Goal: Use online tool/utility: Utilize a website feature to perform a specific function

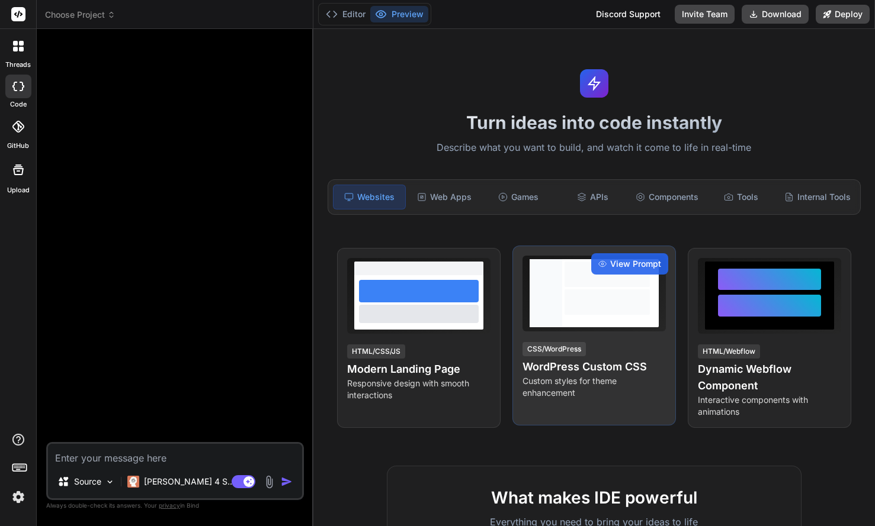
type textarea "x"
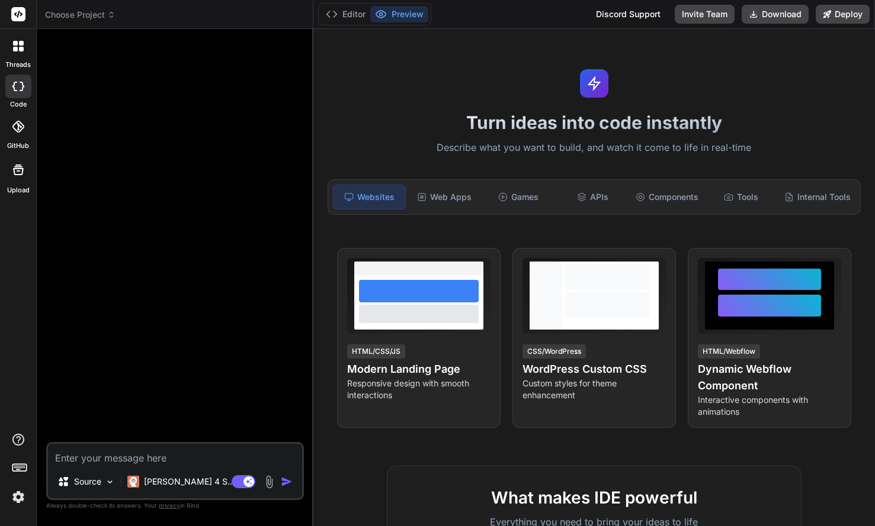
click at [198, 230] on div at bounding box center [176, 240] width 255 height 404
click at [176, 483] on p "[PERSON_NAME] 4 S.." at bounding box center [188, 482] width 88 height 12
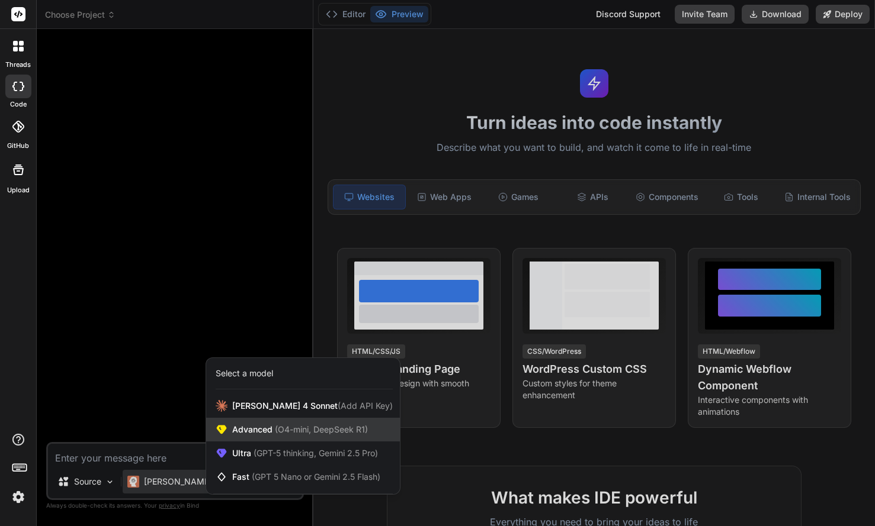
click at [369, 431] on div "Advanced (O4-mini, DeepSeek R1)" at bounding box center [303, 430] width 194 height 24
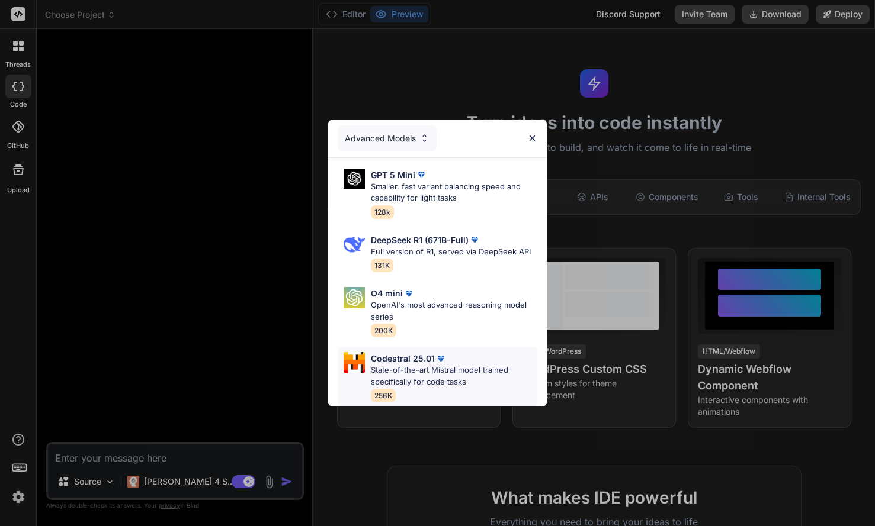
click at [434, 368] on p "State-of-the-art Mistral model trained specifically for code tasks" at bounding box center [454, 376] width 166 height 23
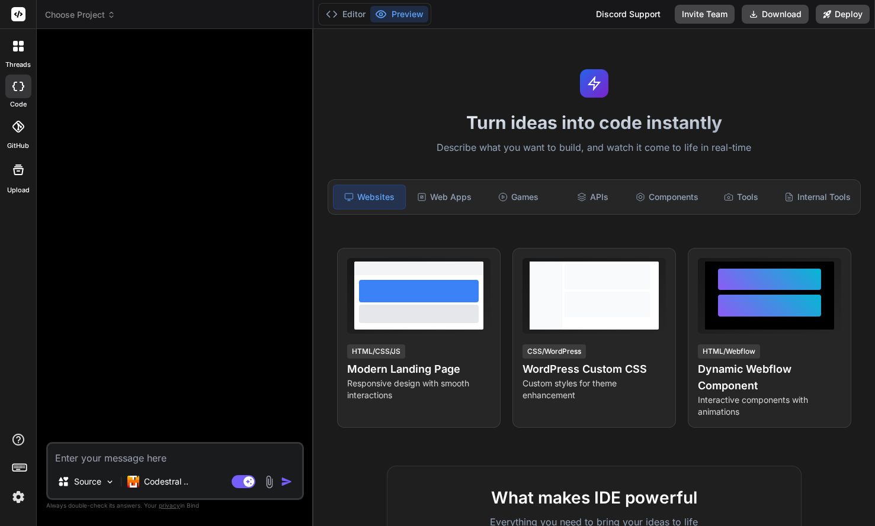
click at [170, 455] on textarea at bounding box center [175, 454] width 254 height 21
type textarea "x"
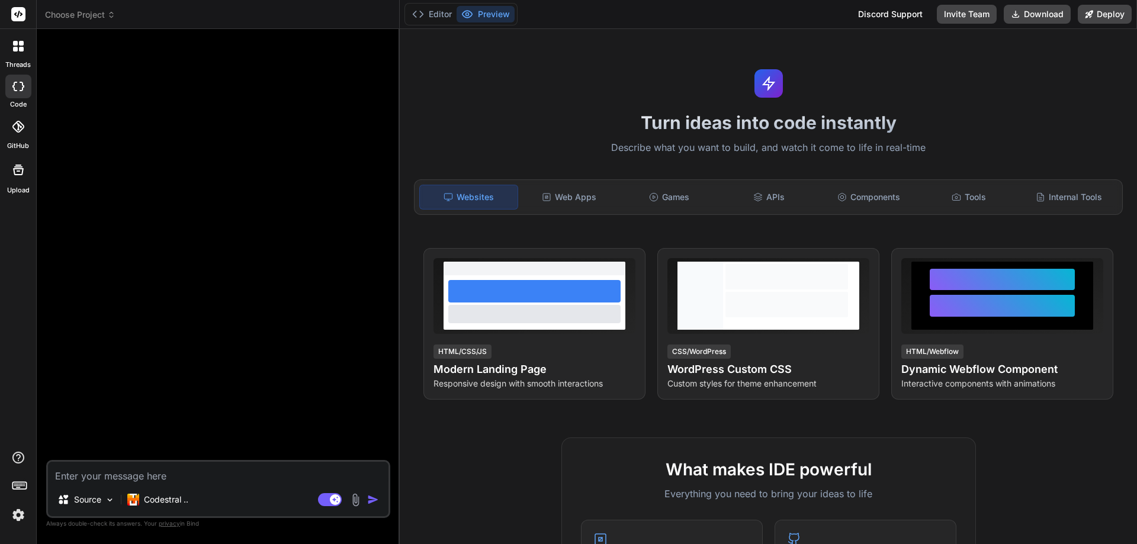
click at [133, 475] on textarea at bounding box center [218, 472] width 340 height 21
paste textarea "Create a web application for keeping track of scoring for a dice game called 10…"
type textarea "Create a web application for keeping track of scoring for a dice game called 10…"
type textarea "x"
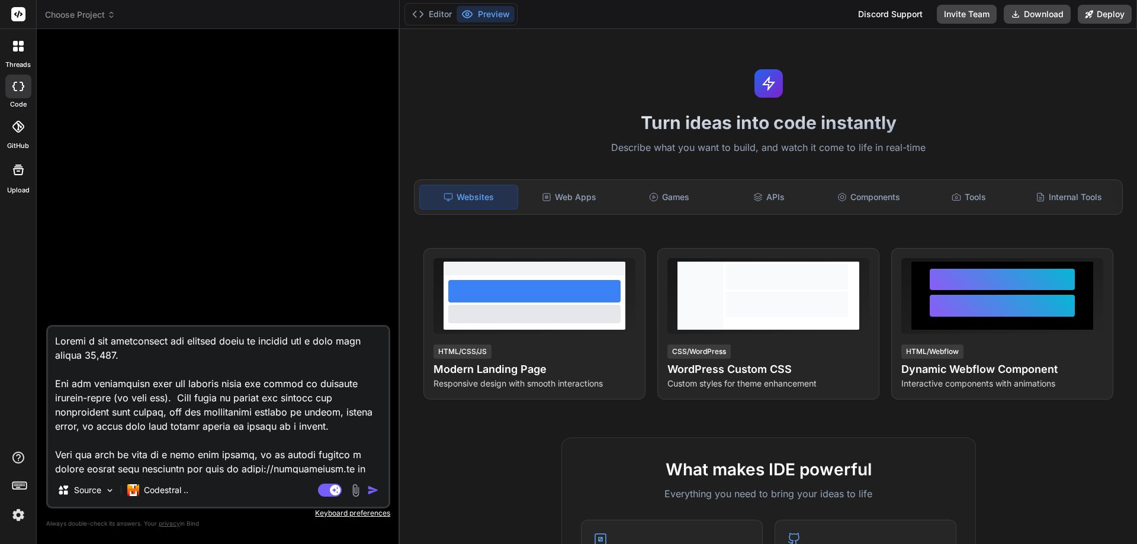
click at [115, 343] on textarea at bounding box center [218, 400] width 340 height 147
type textarea "Create a web- application for keeping track of scoring for a dice game called 1…"
type textarea "x"
type textarea "Create a web-b application for keeping track of scoring for a dice game called …"
type textarea "x"
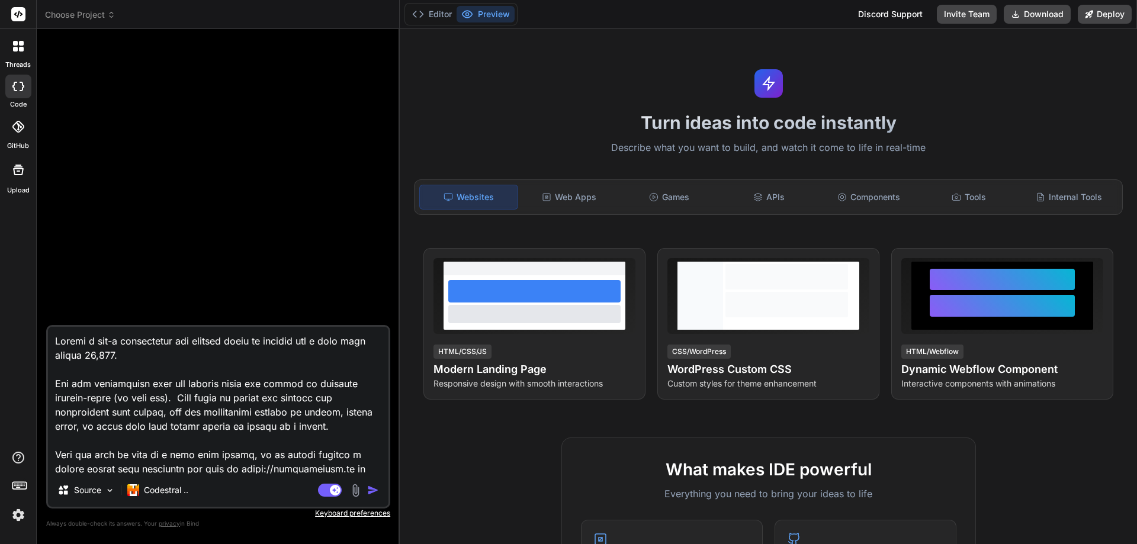
type textarea "Create a web-ba application for keeping track of scoring for a dice game called…"
type textarea "x"
type textarea "Create a web-bas application for keeping track of scoring for a dice game calle…"
type textarea "x"
type textarea "Create a web-base application for keeping track of scoring for a dice game call…"
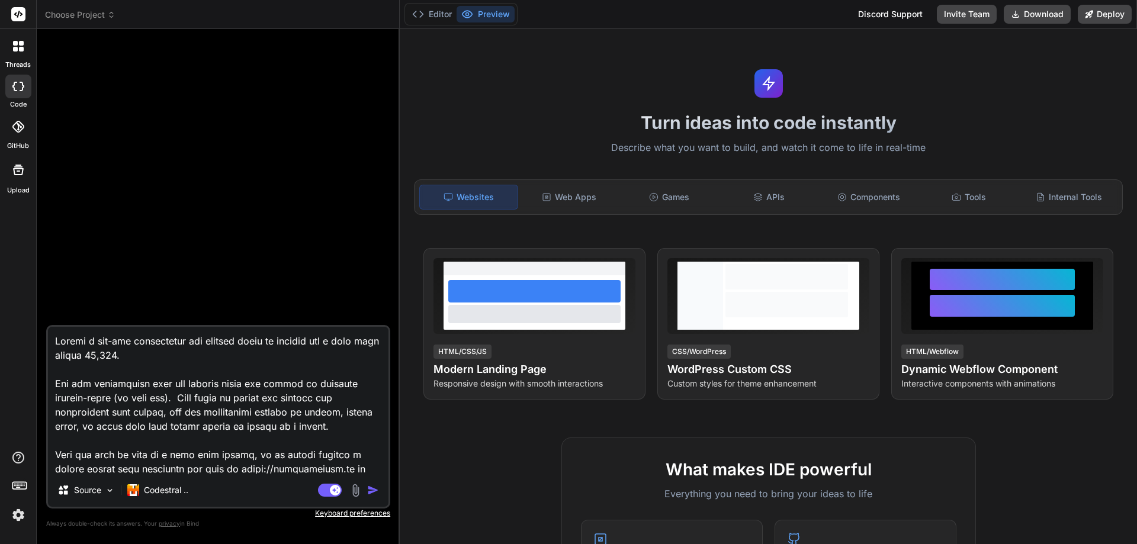
type textarea "x"
type textarea "Create a web-based application for keeping track of scoring for a dice game cal…"
type textarea "x"
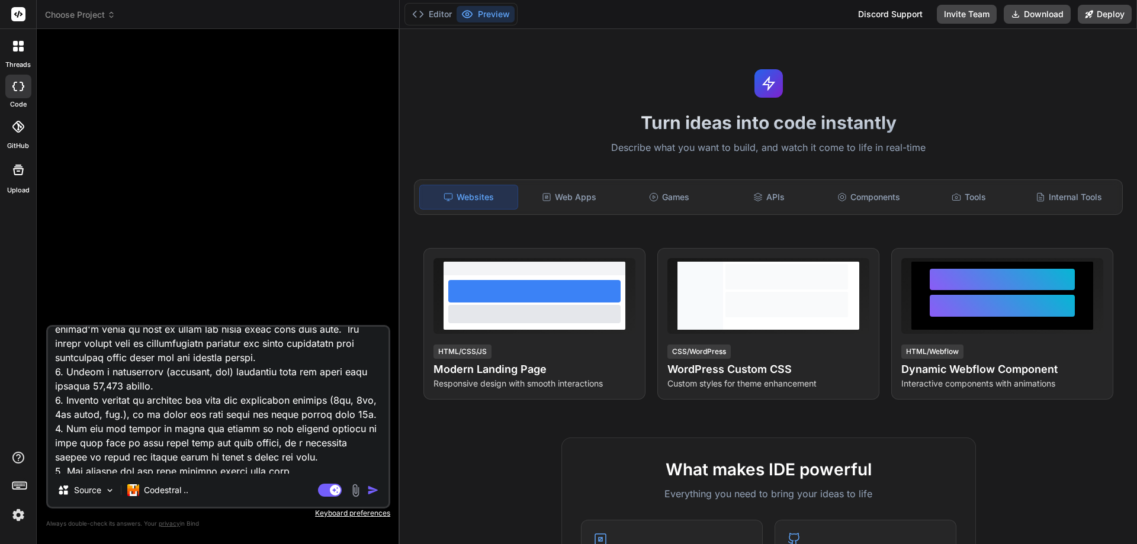
scroll to position [355, 0]
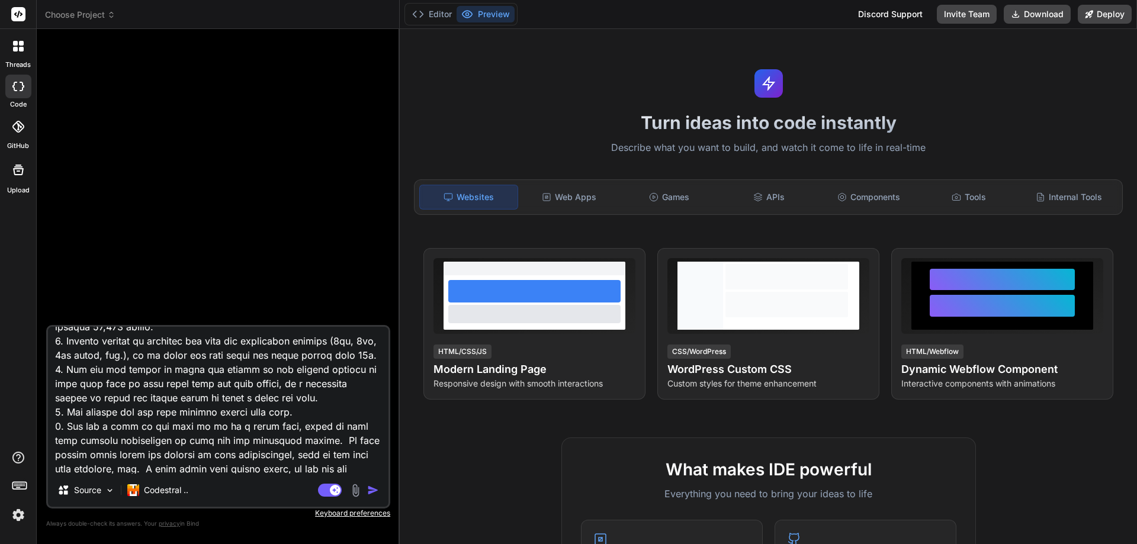
click at [112, 369] on textarea at bounding box center [218, 400] width 340 height 147
type textarea "Create a web-based application for keeping track of scoring for a dice game cal…"
type textarea "x"
type textarea "Create a web-based application for keeping track of scoring for a dice game cal…"
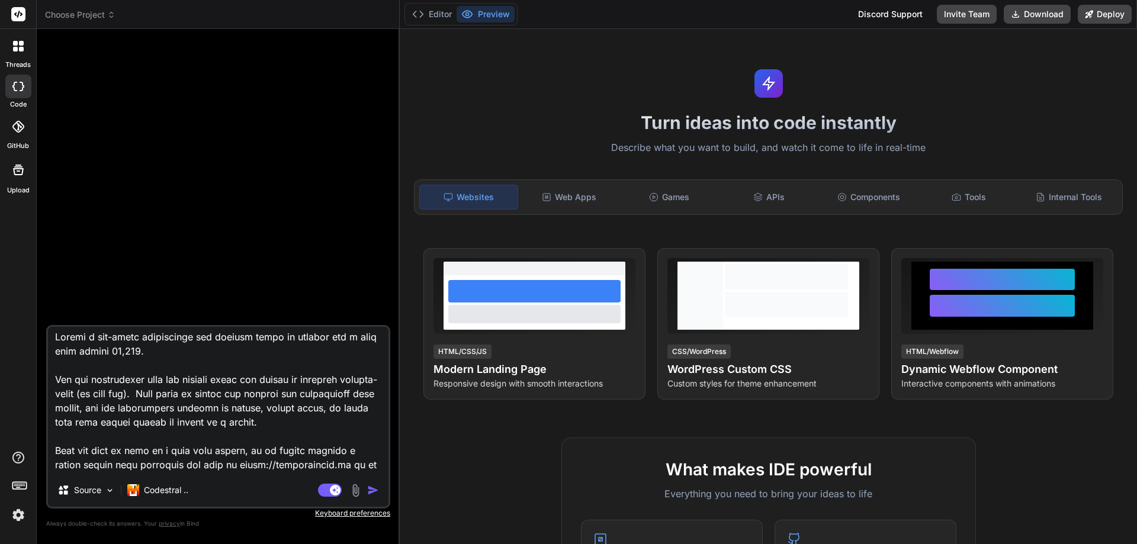
scroll to position [0, 0]
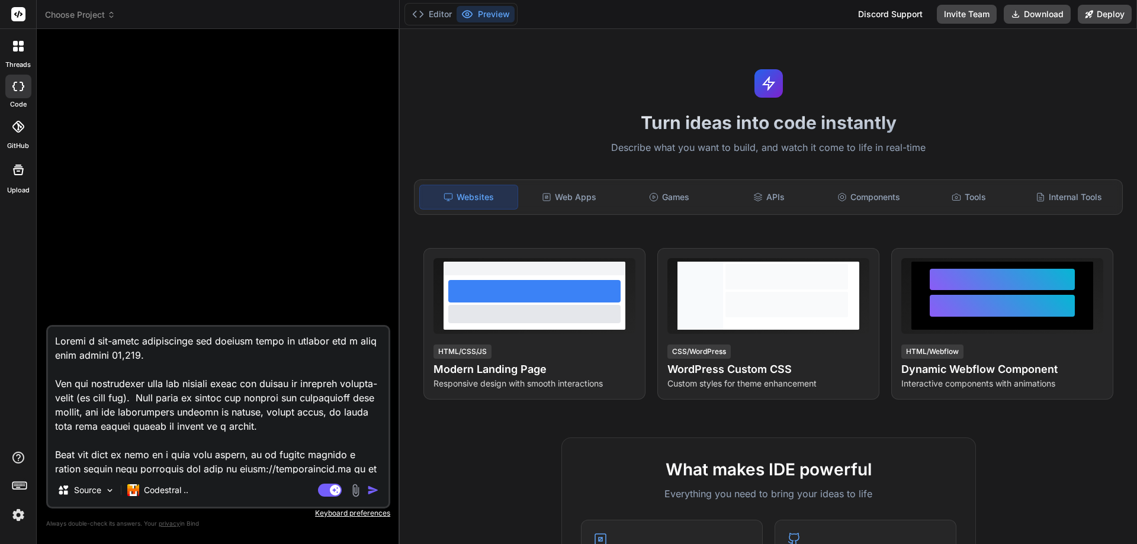
click at [156, 356] on textarea at bounding box center [218, 400] width 340 height 147
click at [370, 426] on textarea at bounding box center [218, 400] width 340 height 147
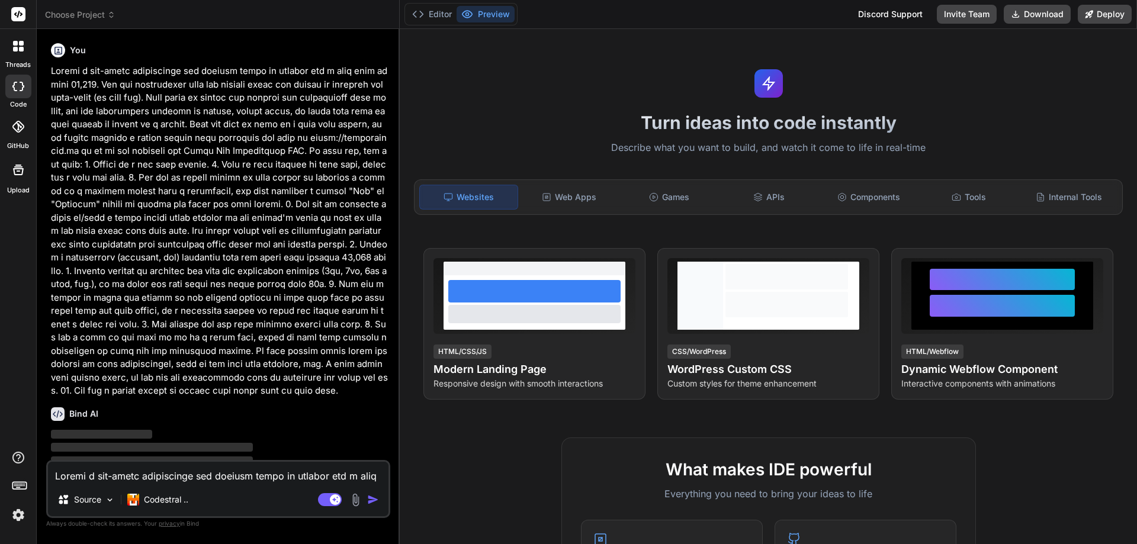
type textarea "x"
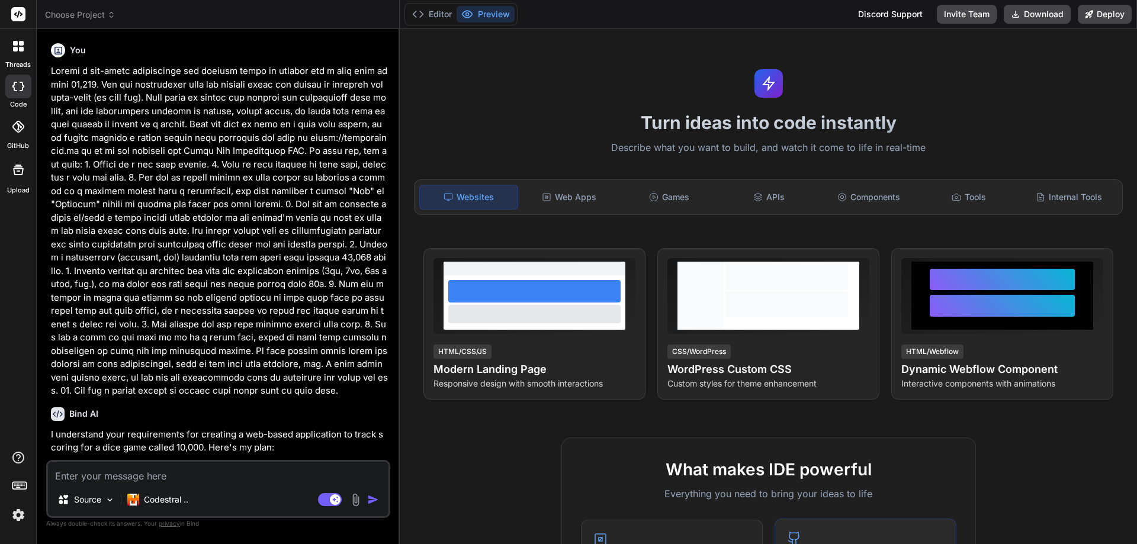
type textarea "x"
click at [244, 475] on textarea at bounding box center [218, 472] width 340 height 21
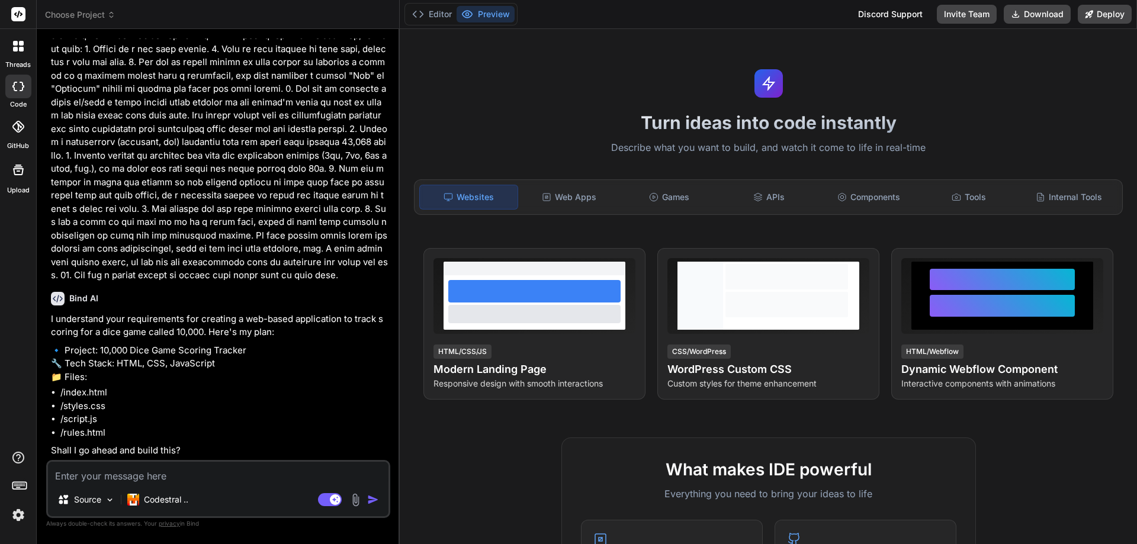
click at [195, 471] on textarea at bounding box center [218, 472] width 340 height 21
type textarea "T"
type textarea "x"
type textarea "Th"
type textarea "x"
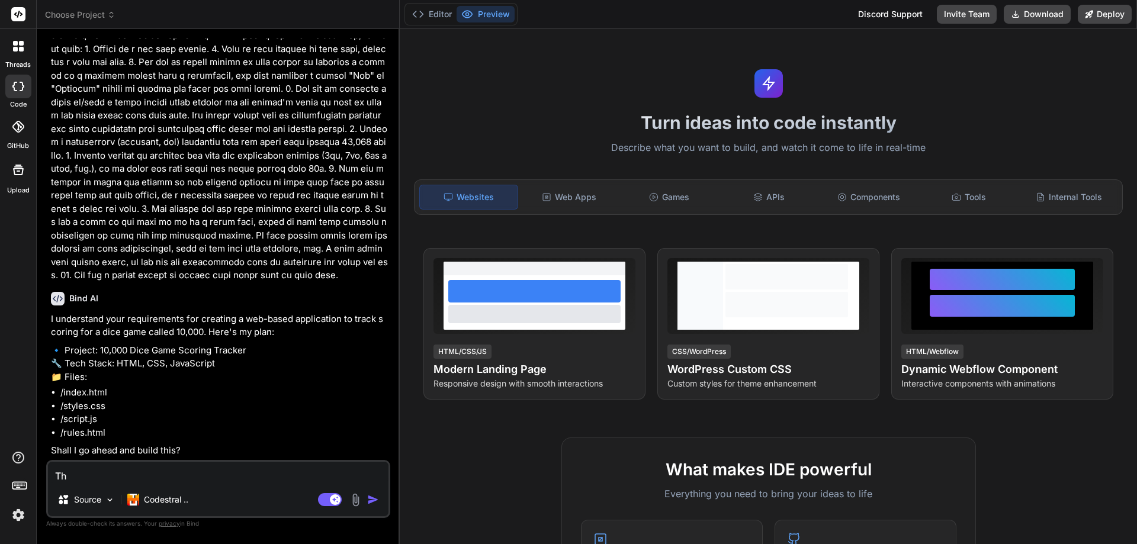
type textarea "The"
type textarea "x"
type textarea "The"
type textarea "x"
type textarea "The o"
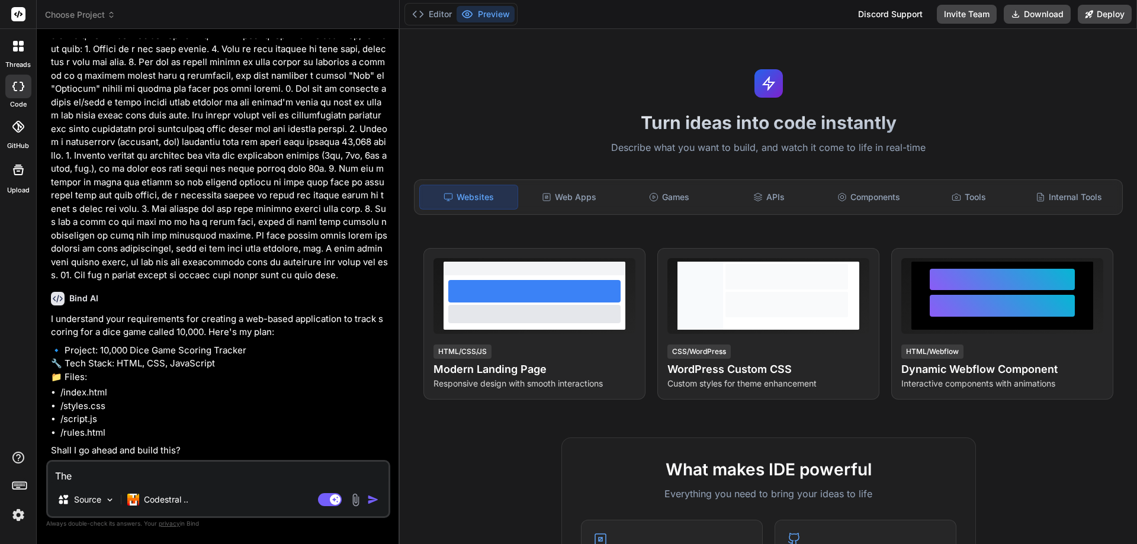
type textarea "x"
type textarea "The on"
type textarea "x"
type textarea "The onl"
type textarea "x"
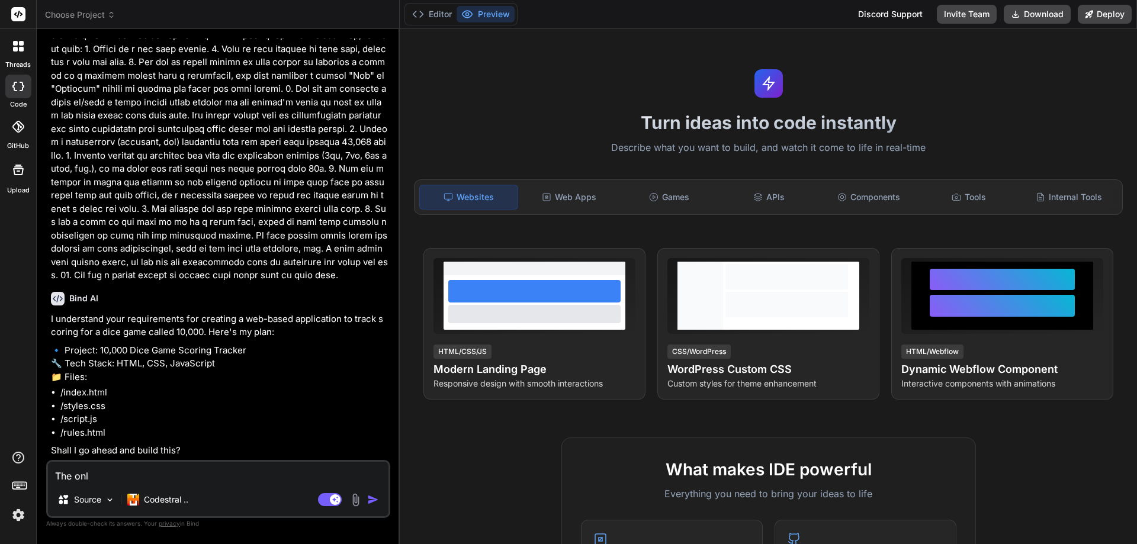
type textarea "The only"
type textarea "x"
type textarea "The only"
type textarea "x"
type textarea "The only t"
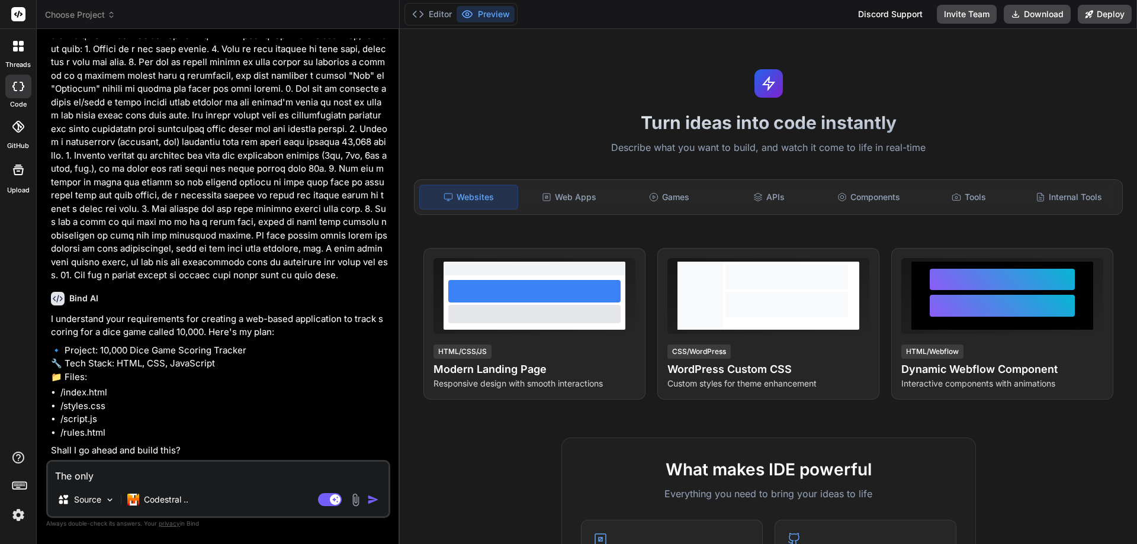
type textarea "x"
type textarea "The only th"
type textarea "x"
type textarea "The only thi"
type textarea "x"
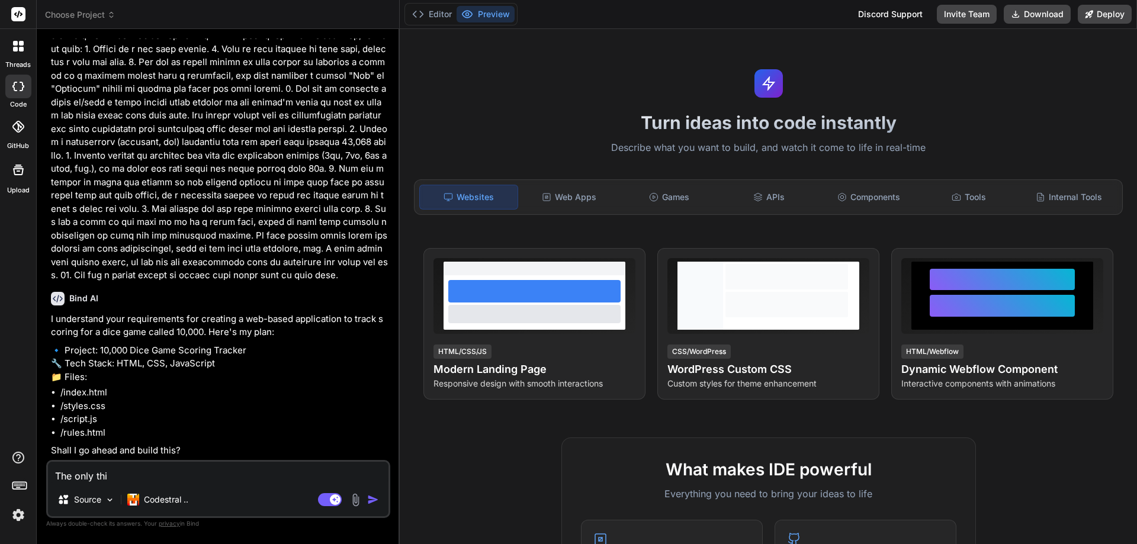
type textarea "The only thin"
type textarea "x"
type textarea "The only thing"
type textarea "x"
type textarea "The only thing"
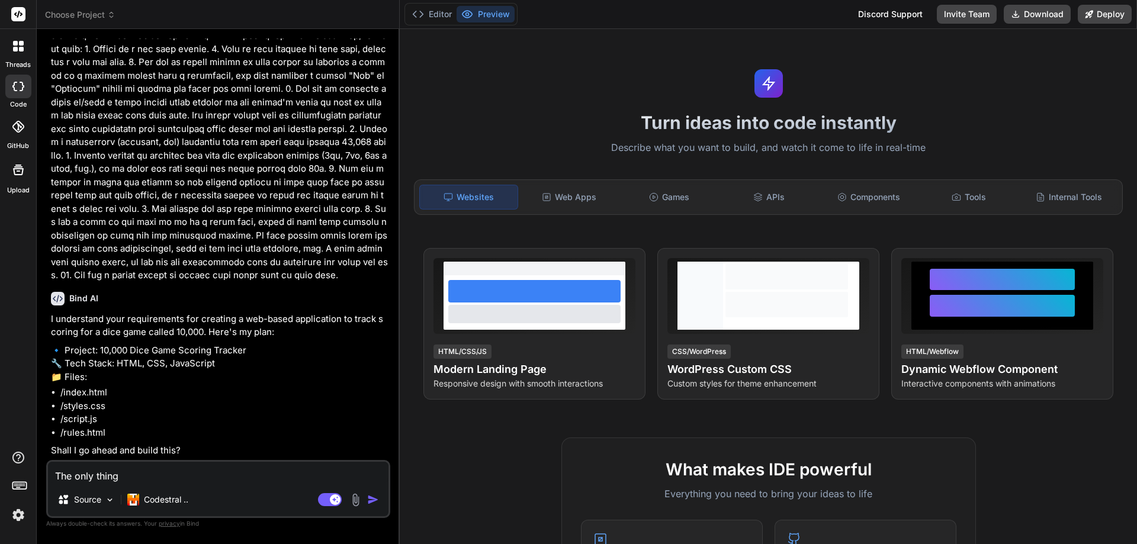
type textarea "x"
type textarea "The only thing t"
type textarea "x"
type textarea "The only thing to"
type textarea "x"
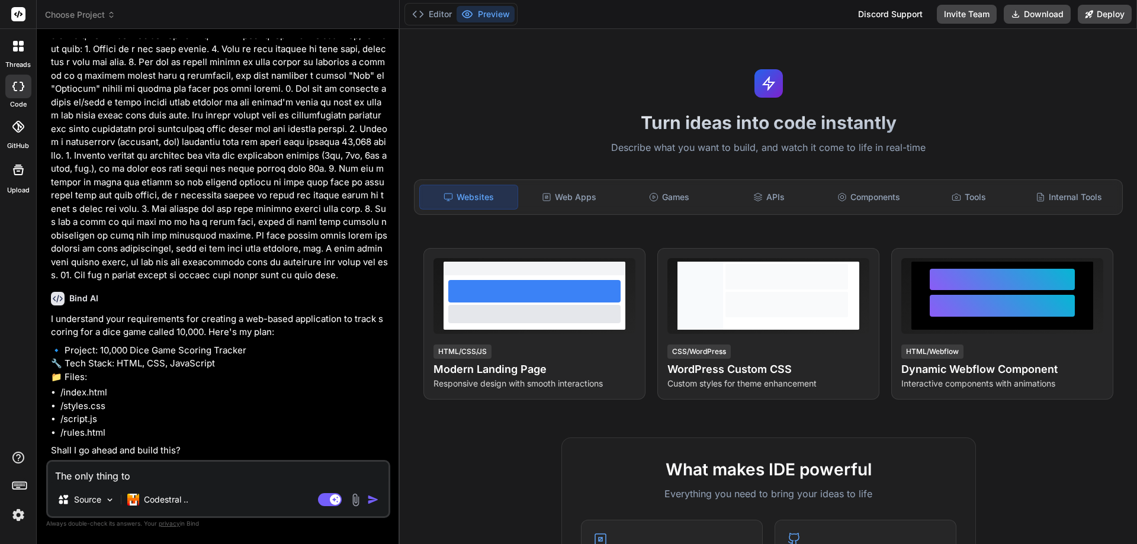
type textarea "The only thing to"
type textarea "x"
type textarea "The only thing to a"
type textarea "x"
type textarea "The only thing to ad"
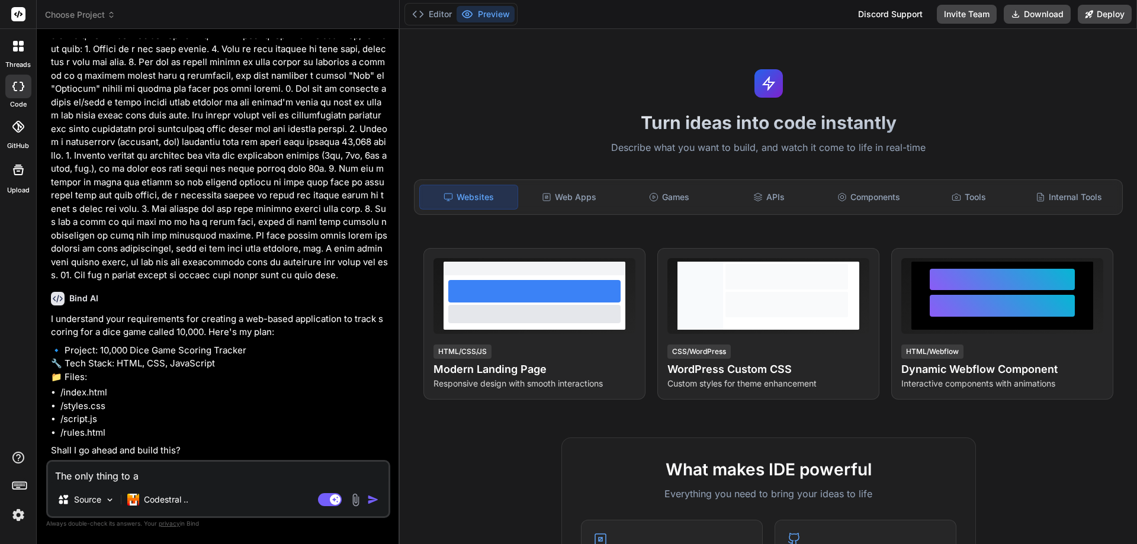
type textarea "x"
type textarea "The only thing to add"
type textarea "x"
type textarea "The only thing to add"
type textarea "x"
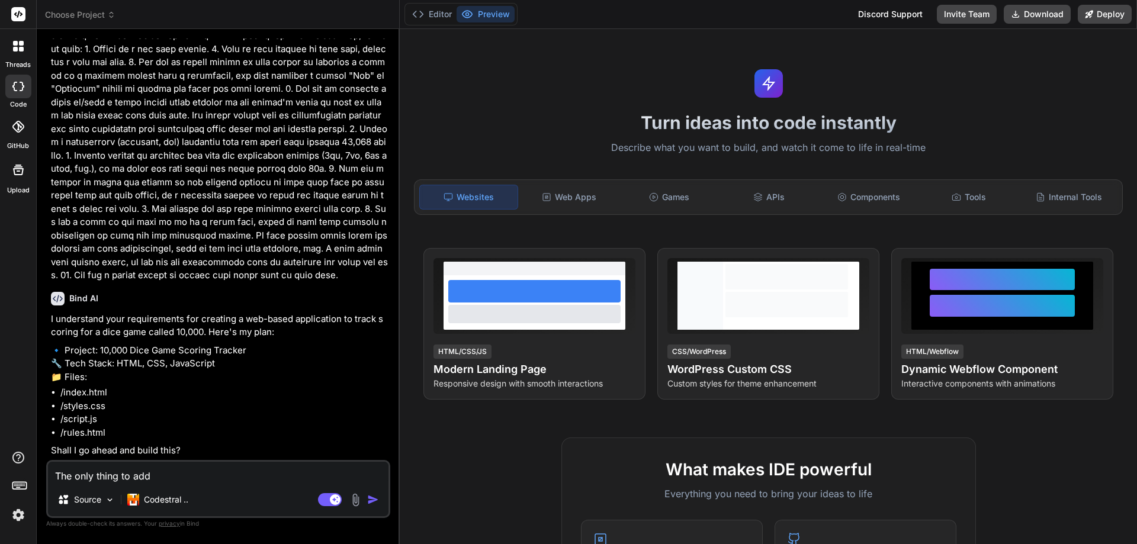
type textarea "The only thing to add i"
type textarea "x"
type textarea "The only thing to add is"
type textarea "x"
type textarea "The only thing to add is"
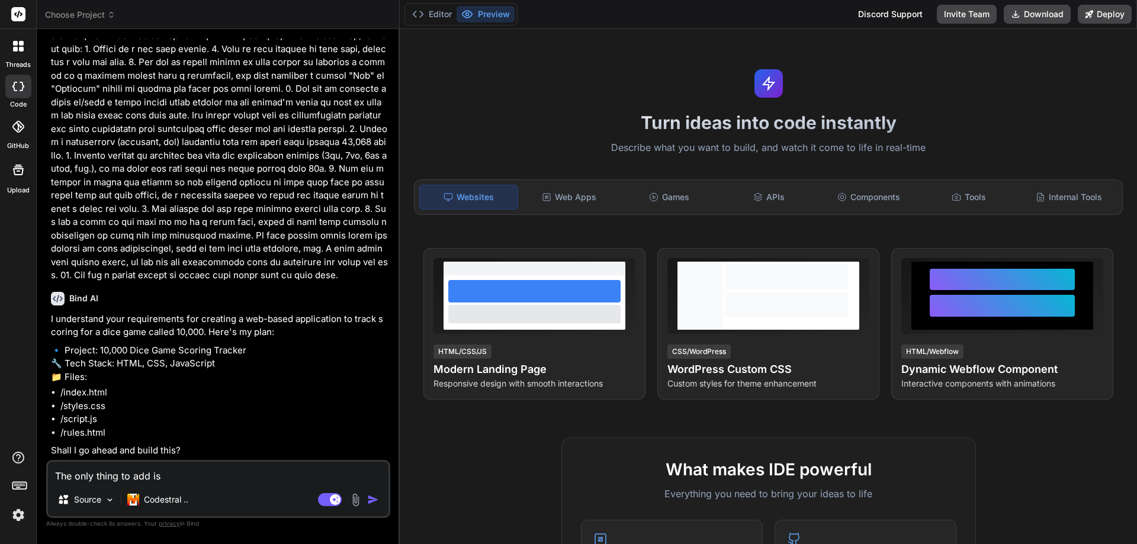
type textarea "x"
type textarea "The only thing to add is t"
type textarea "x"
type textarea "The only thing to add is th"
type textarea "x"
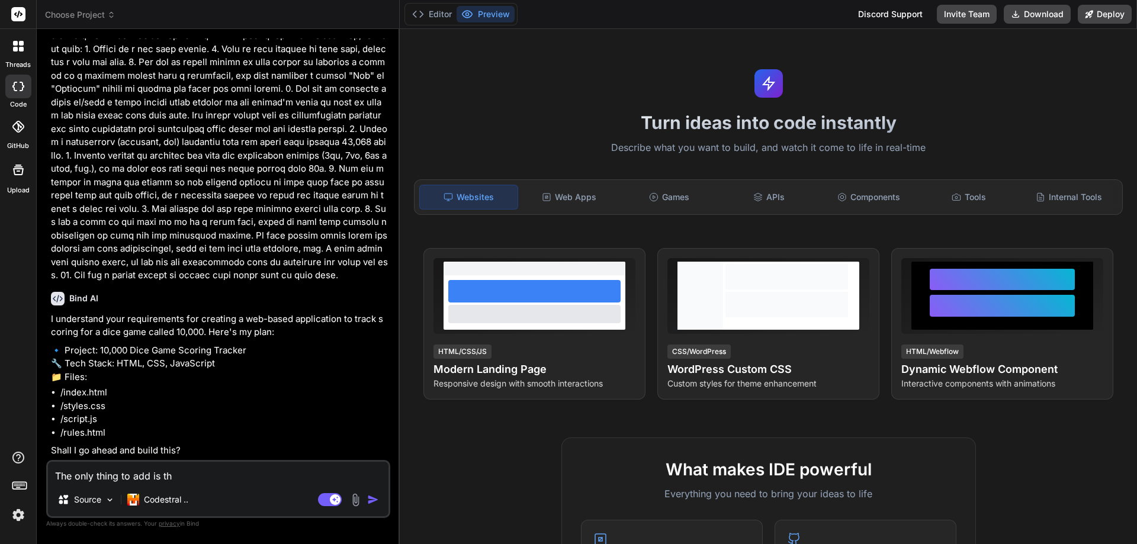
type textarea "The only thing to add is tha"
type textarea "x"
type textarea "The only thing to add is that"
type textarea "x"
type textarea "The only thing to add is that"
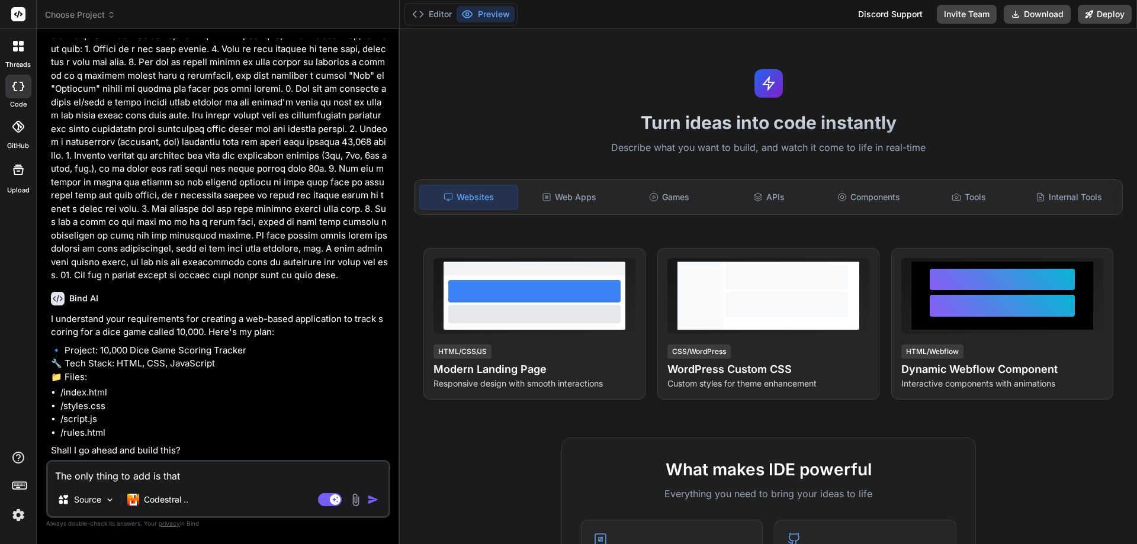
type textarea "x"
type textarea "The only thing to add is that t"
type textarea "x"
type textarea "The only thing to add is that th"
type textarea "x"
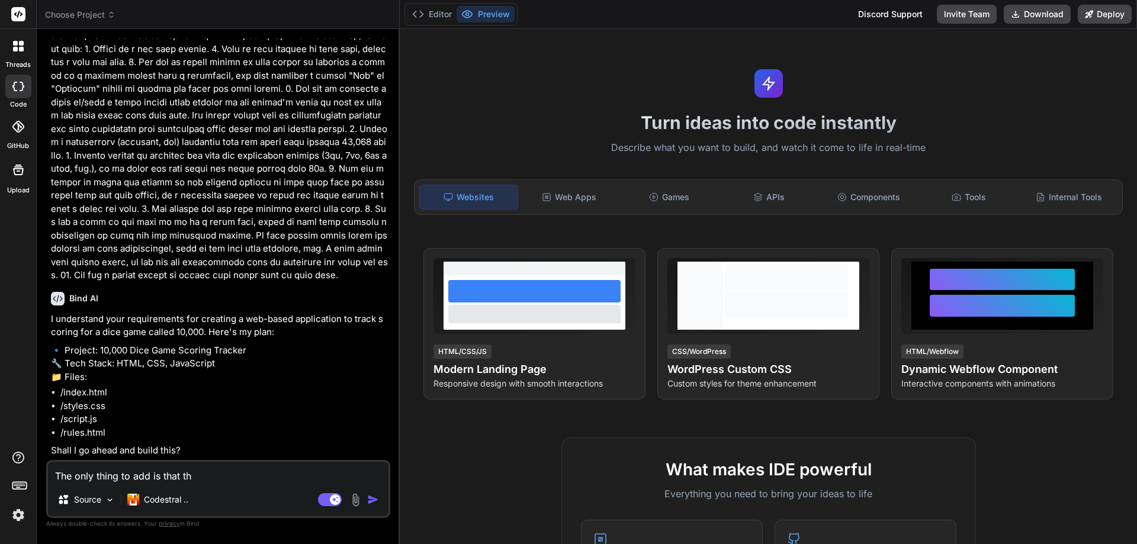
type textarea "The only thing to add is that thi"
type textarea "x"
type textarea "The only thing to add is that this"
type textarea "x"
type textarea "The only thing to add is that this"
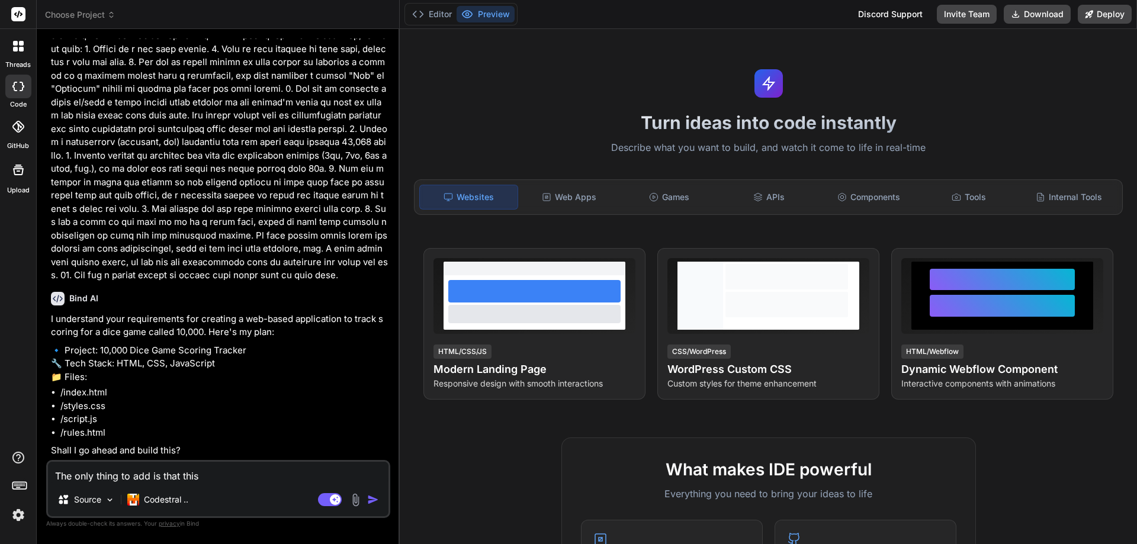
type textarea "x"
type textarea "The only thing to add is that this m"
type textarea "x"
type textarea "The only thing to add is that this mu"
type textarea "x"
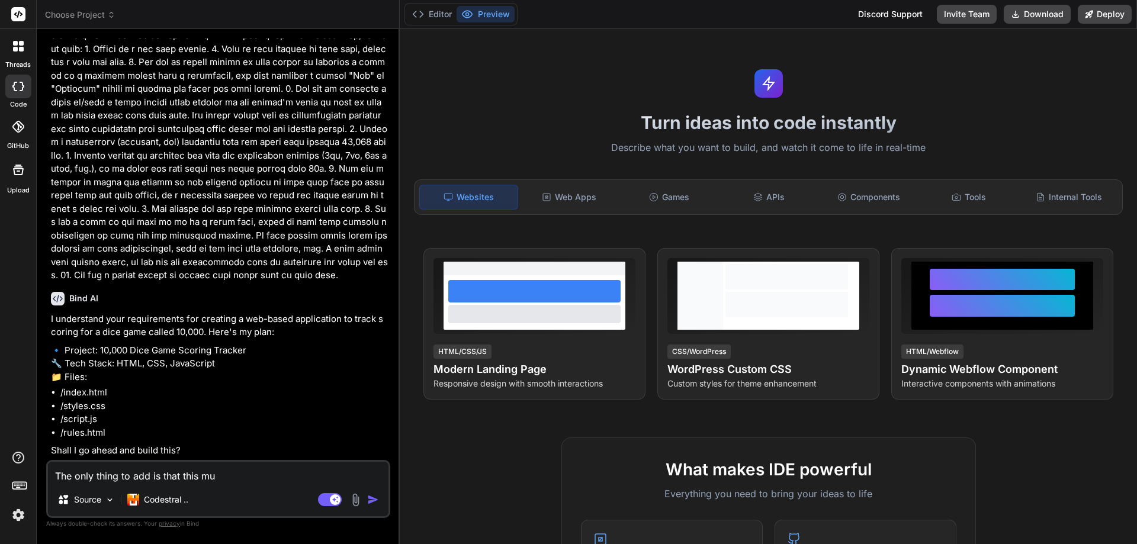
type textarea "The only thing to add is that this mus"
type textarea "x"
type textarea "The only thing to add is that this must"
type textarea "x"
type textarea "The only thing to add is that this must"
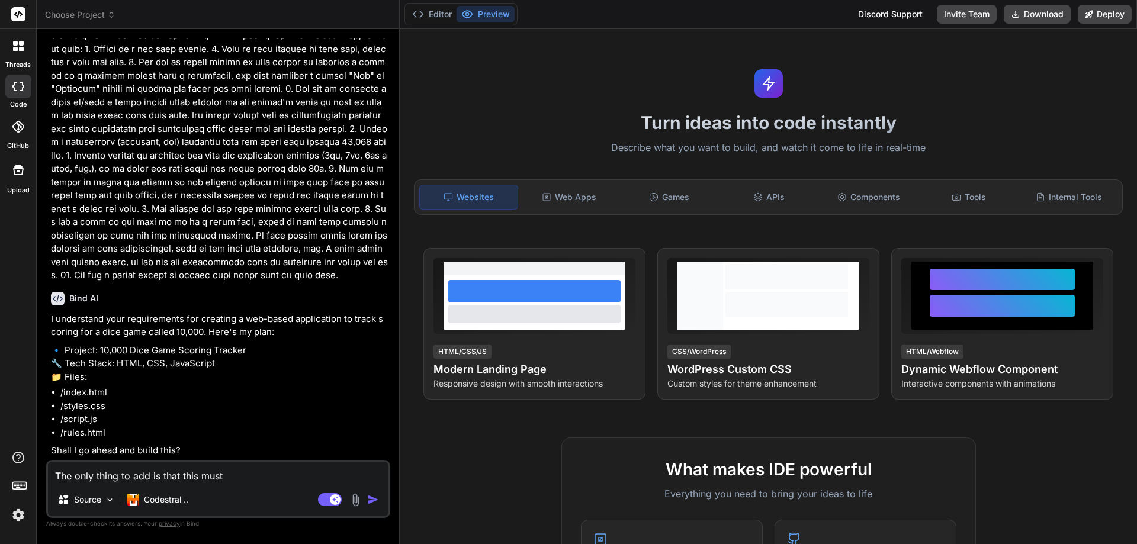
type textarea "x"
type textarea "The only thing to add is that this must b"
type textarea "x"
type textarea "The only thing to add is that this must be"
type textarea "x"
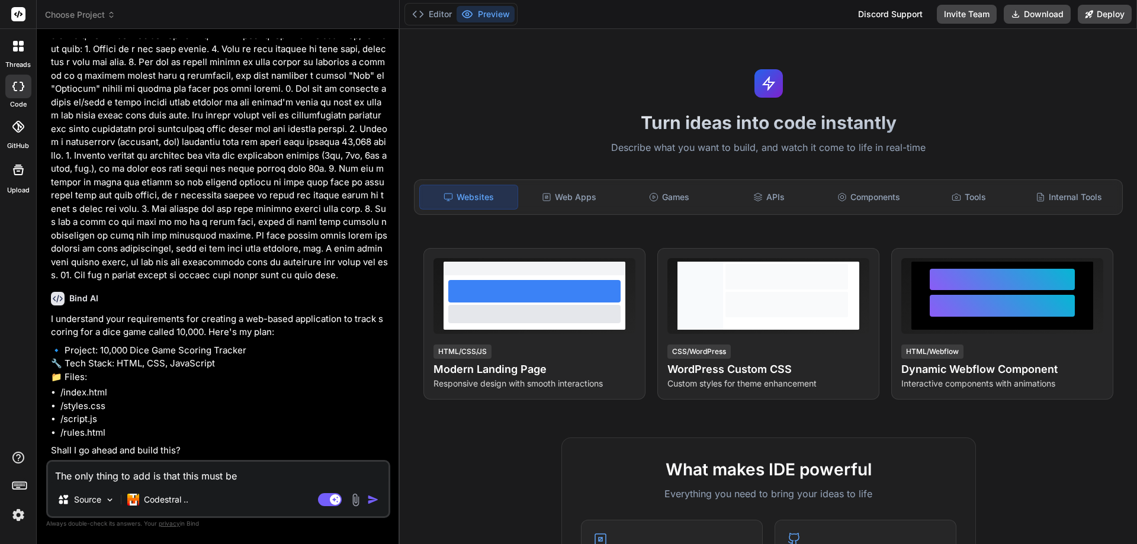
type textarea "The only thing to add is that this must be"
type textarea "x"
type textarea "The only thing to add is that this must be m"
type textarea "x"
type textarea "The only thing to add is that this must be mo"
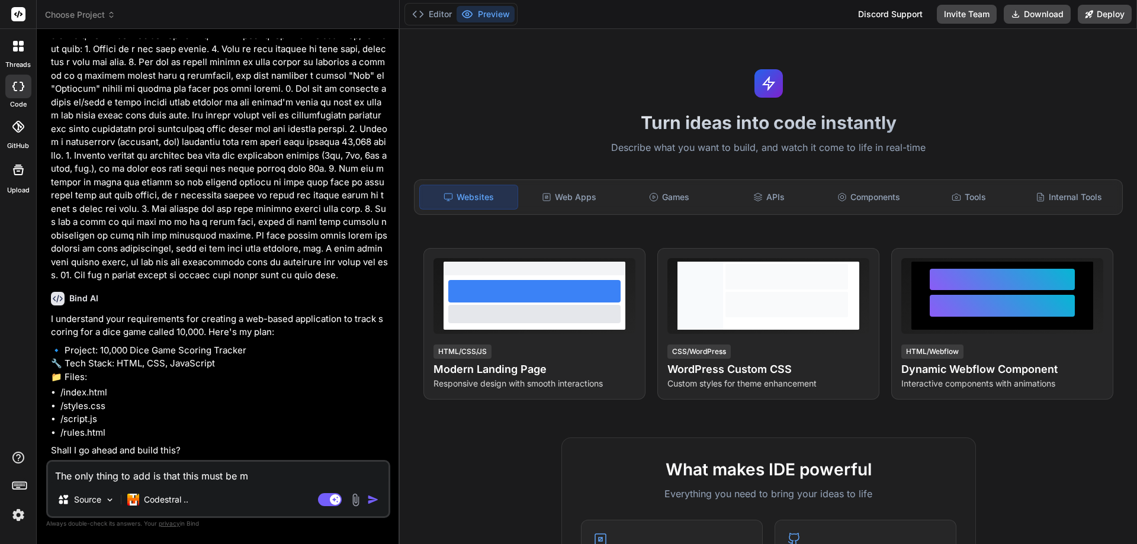
type textarea "x"
type textarea "The only thing to add is that this must be mob"
type textarea "x"
type textarea "The only thing to add is that this must be mobi"
type textarea "x"
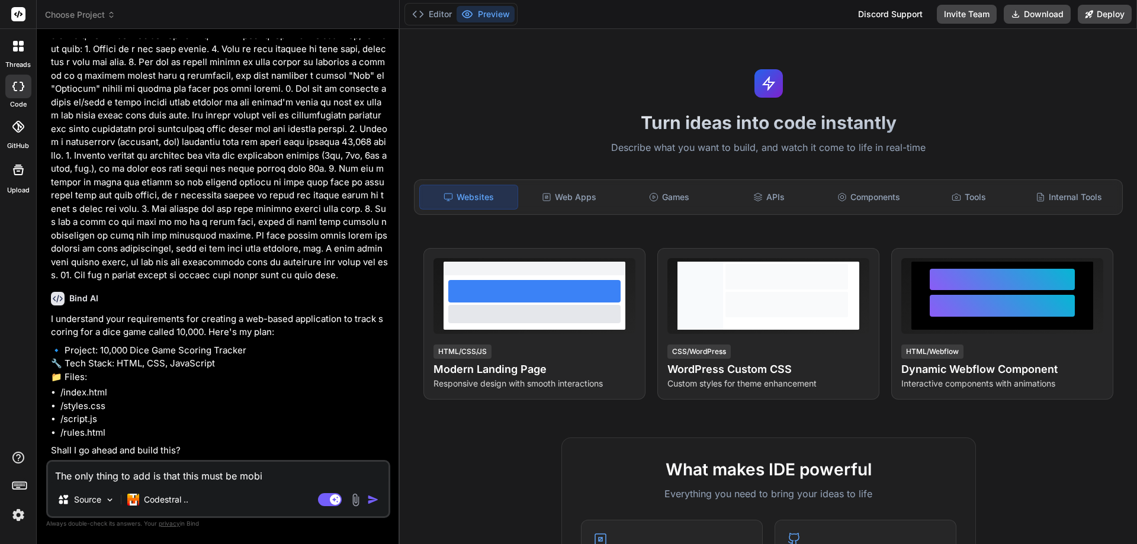
type textarea "The only thing to add is that this must be mobil"
type textarea "x"
type textarea "The only thing to add is that this must be mobile"
type textarea "x"
type textarea "The only thing to add is that this must be mobile"
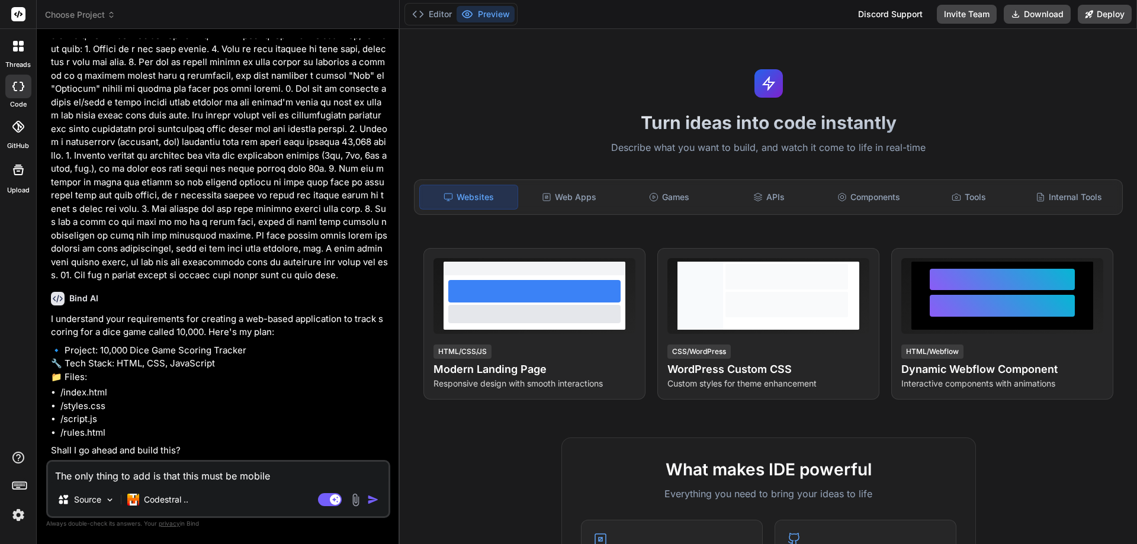
type textarea "x"
type textarea "The only thing to add is that this must be mobile f"
type textarea "x"
type textarea "The only thing to add is that this must be mobile fo"
type textarea "x"
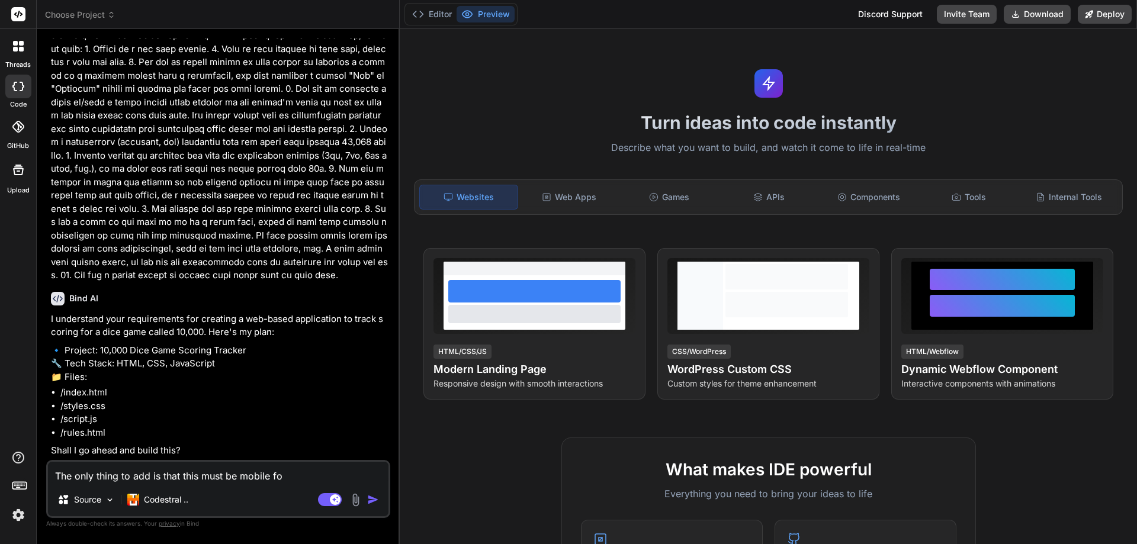
type textarea "The only thing to add is that this must be mobile foc"
type textarea "x"
type textarea "The only thing to add is that this must be mobile focu"
type textarea "x"
type textarea "The only thing to add is that this must be mobile focus"
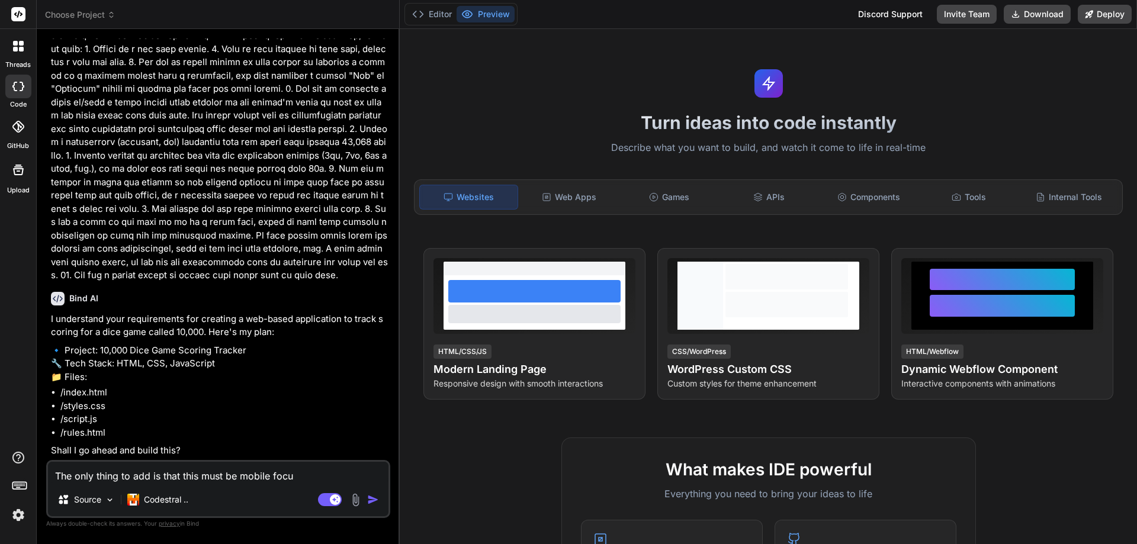
type textarea "x"
type textarea "The only thing to add is that this must be mobile focuse"
type textarea "x"
type textarea "The only thing to add is that this must be mobile focused"
type textarea "x"
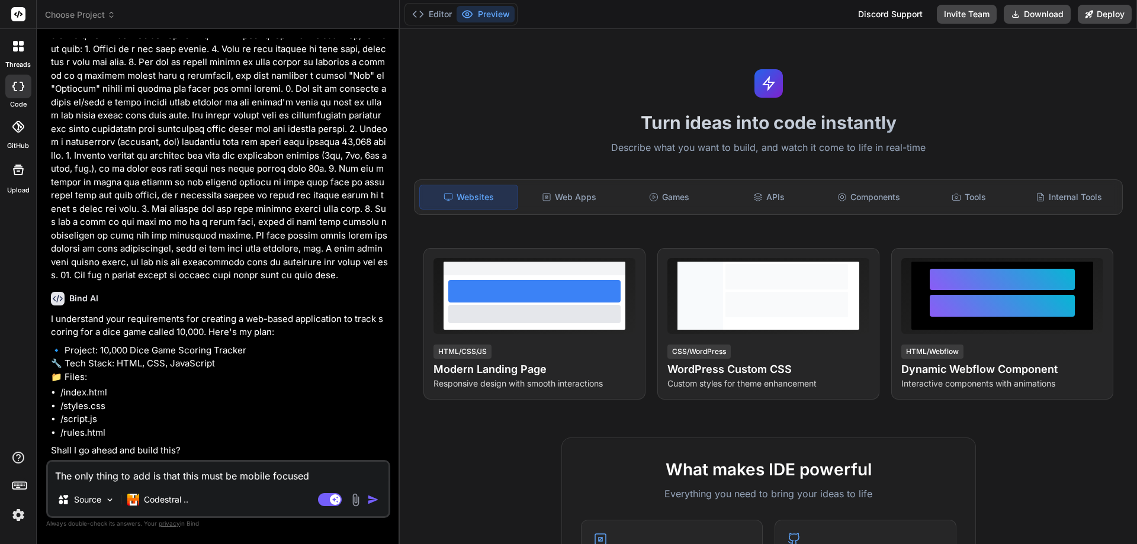
type textarea "The only thing to add is that this must be mobile focused"
type textarea "x"
type textarea "The only thing to add is that this must be mobile focused"
type textarea "x"
type textarea "The only thing to add is that this must be mobile focuse"
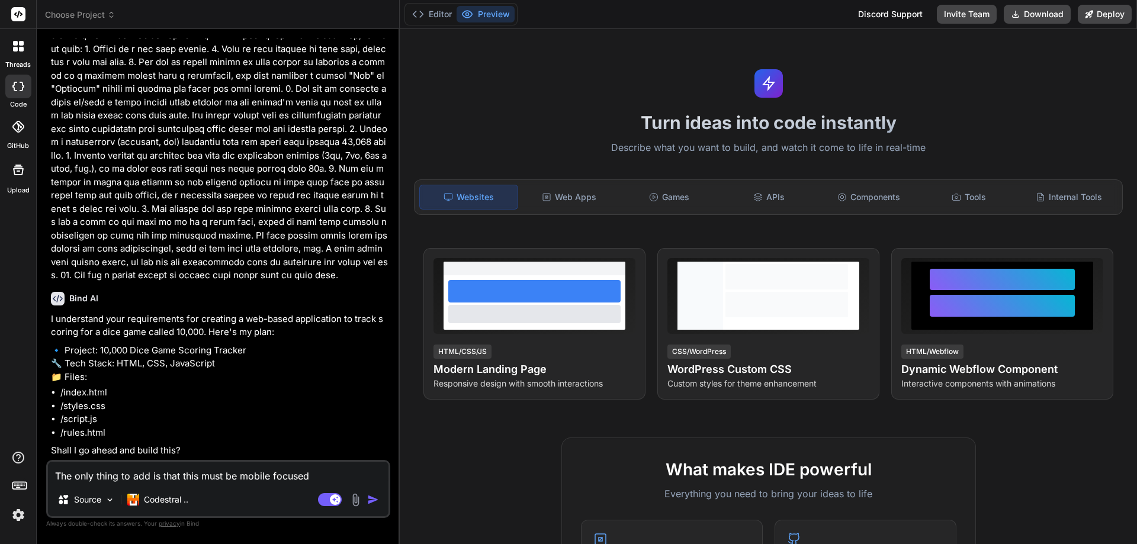
type textarea "x"
type textarea "The only thing to add is that this must be mobile focus"
type textarea "x"
type textarea "The only thing to add is that this must be mobile focu"
type textarea "x"
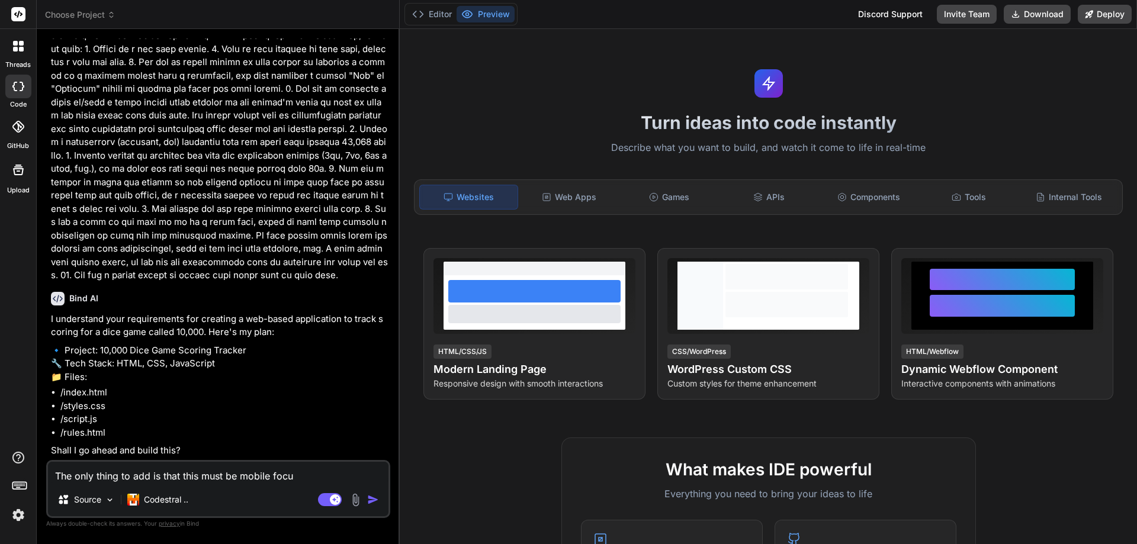
type textarea "The only thing to add is that this must be mobile foc"
type textarea "x"
type textarea "The only thing to add is that this must be mobile fo"
type textarea "x"
type textarea "The only thing to add is that this must be mobile f"
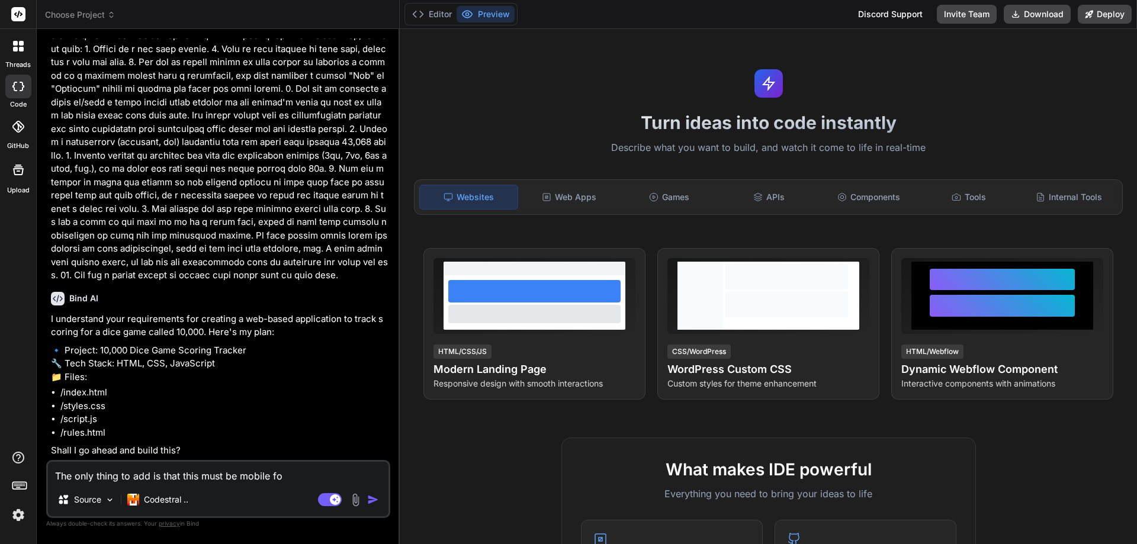
type textarea "x"
type textarea "The only thing to add is that this must be mobile"
type textarea "x"
type textarea "The only thing to add is that this must be mobile"
type textarea "x"
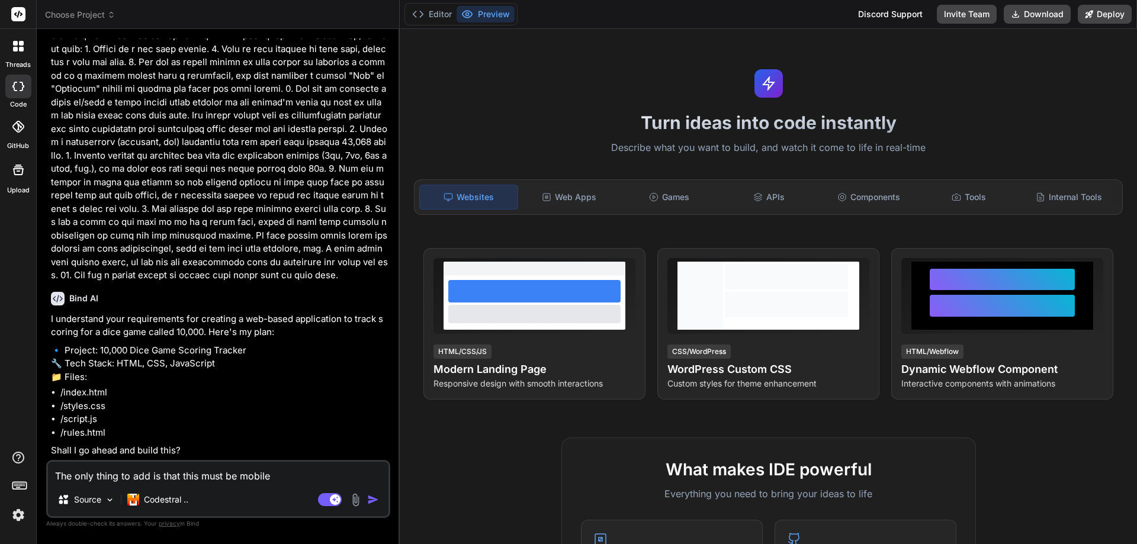
type textarea "The only thing to add is that this must be mobil"
type textarea "x"
type textarea "The only thing to add is that this must be mobi"
type textarea "x"
type textarea "The only thing to add is that this must be mob"
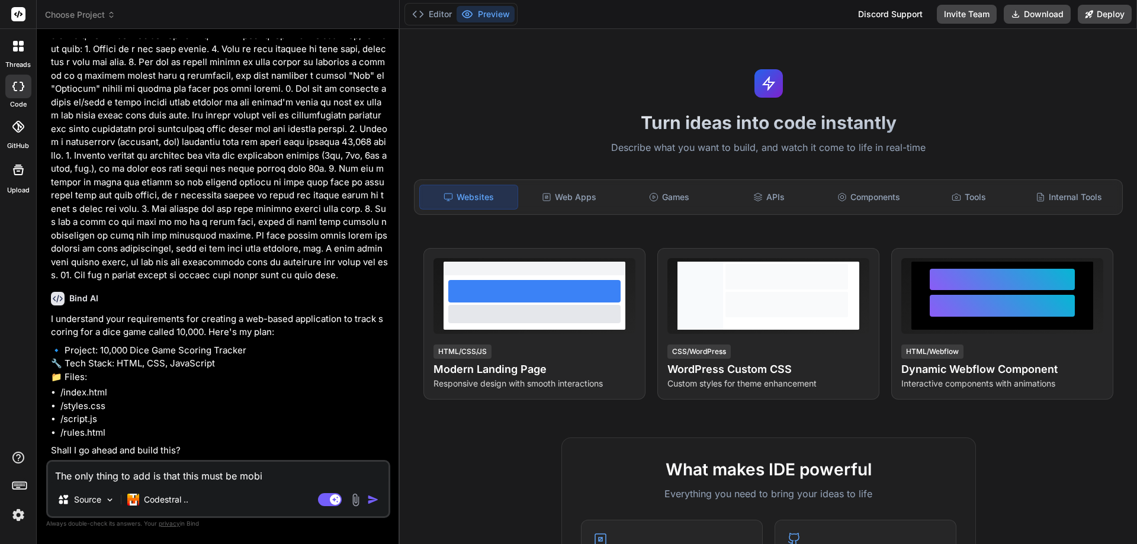
type textarea "x"
type textarea "The only thing to add is that this must be mo"
type textarea "x"
type textarea "The only thing to add is that this must be m"
type textarea "x"
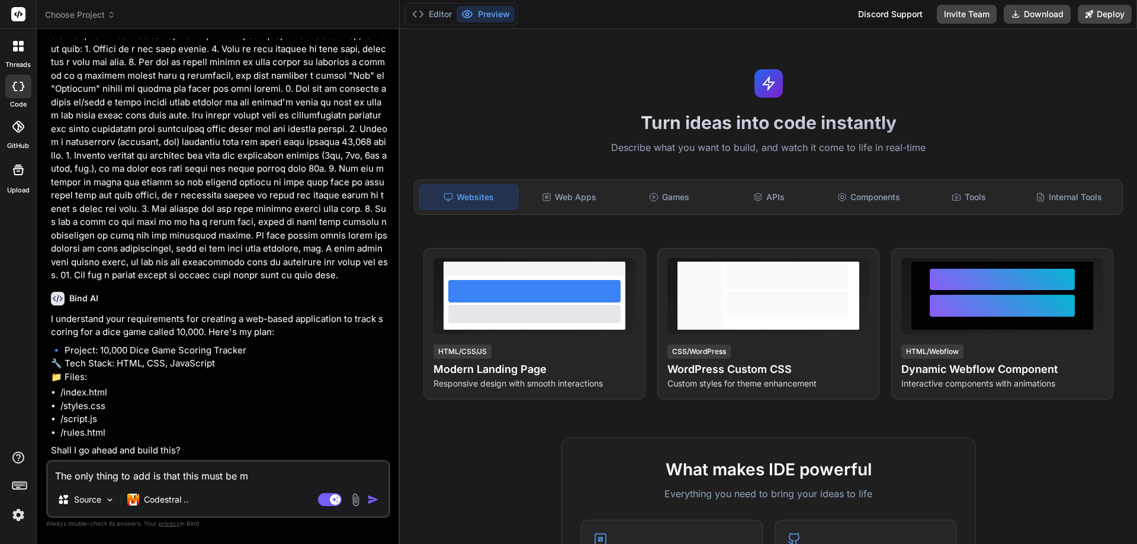
type textarea "The only thing to add is that this must be"
type textarea "x"
type textarea "The only thing to add is that this must be f"
type textarea "x"
type textarea "The only thing to add is that this must be fu"
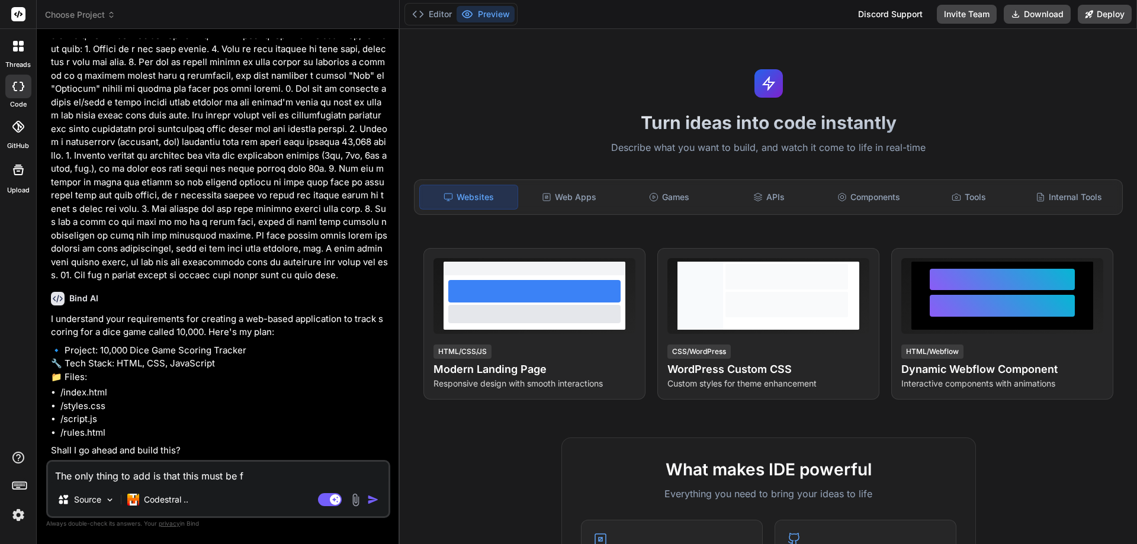
type textarea "x"
type textarea "The only thing to add is that this must be ful"
type textarea "x"
type textarea "The only thing to add is that this must be full"
type textarea "x"
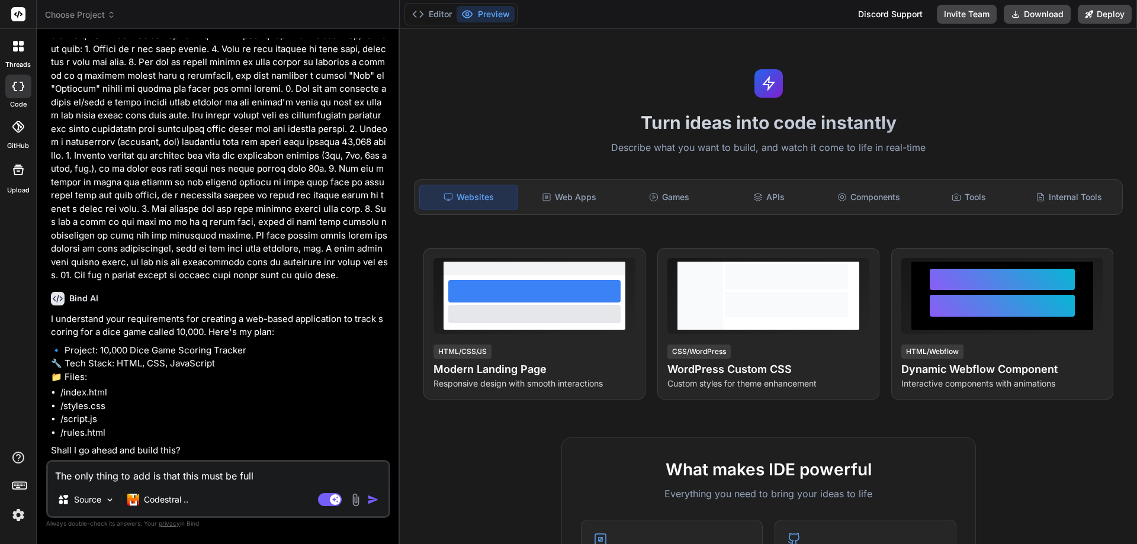
type textarea "The only thing to add is that this must be fully"
type textarea "x"
type textarea "The only thing to add is that this must be fully"
type textarea "x"
type textarea "The only thing to add is that this must be fully a"
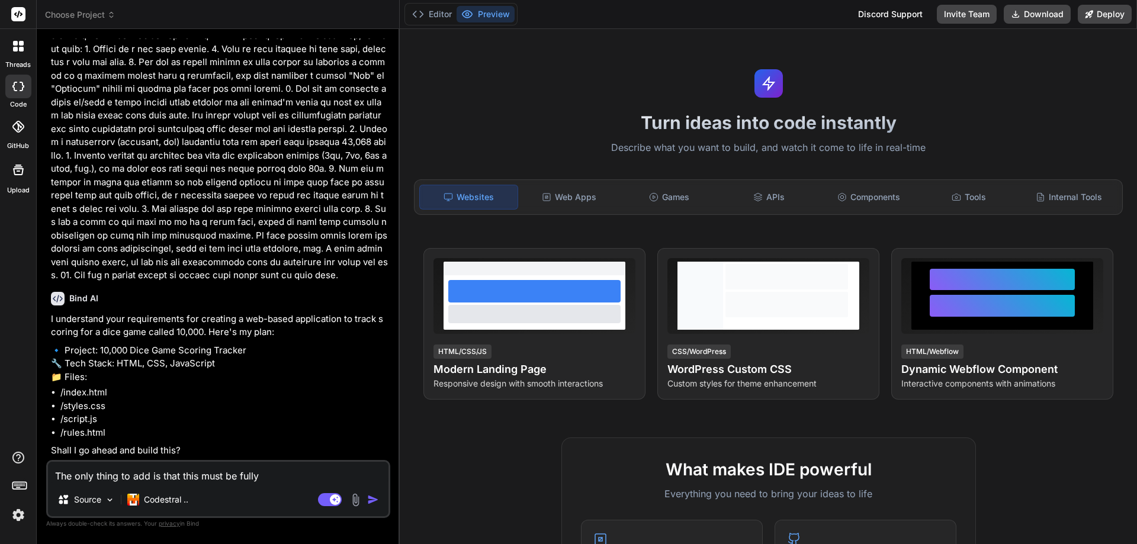
type textarea "x"
type textarea "The only thing to add is that this must be fully ad"
type textarea "x"
type textarea "The only thing to add is that this must be fully ada"
type textarea "x"
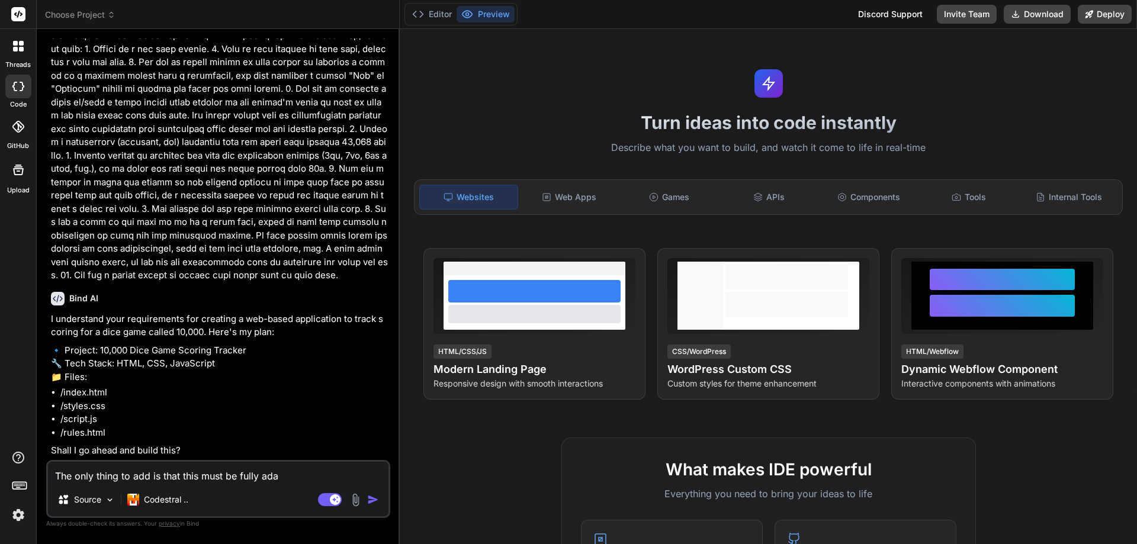
type textarea "The only thing to add is that this must be fully adap"
type textarea "x"
type textarea "The only thing to add is that this must be fully adapt"
type textarea "x"
type textarea "The only thing to add is that this must be fully adapta"
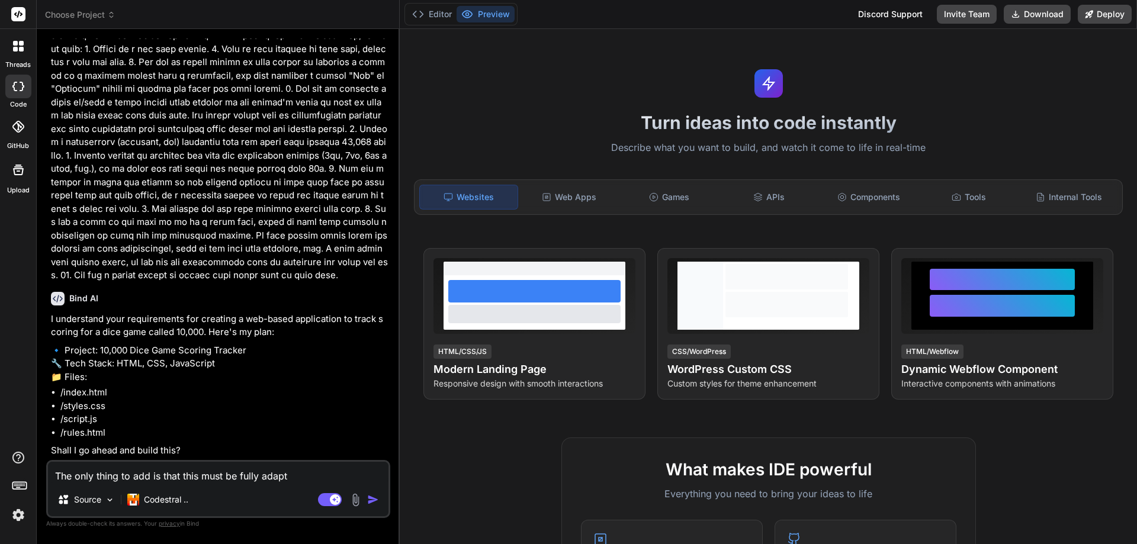
type textarea "x"
type textarea "The only thing to add is that this must be fully adapt"
type textarea "x"
type textarea "The only thing to add is that this must be fully adap"
type textarea "x"
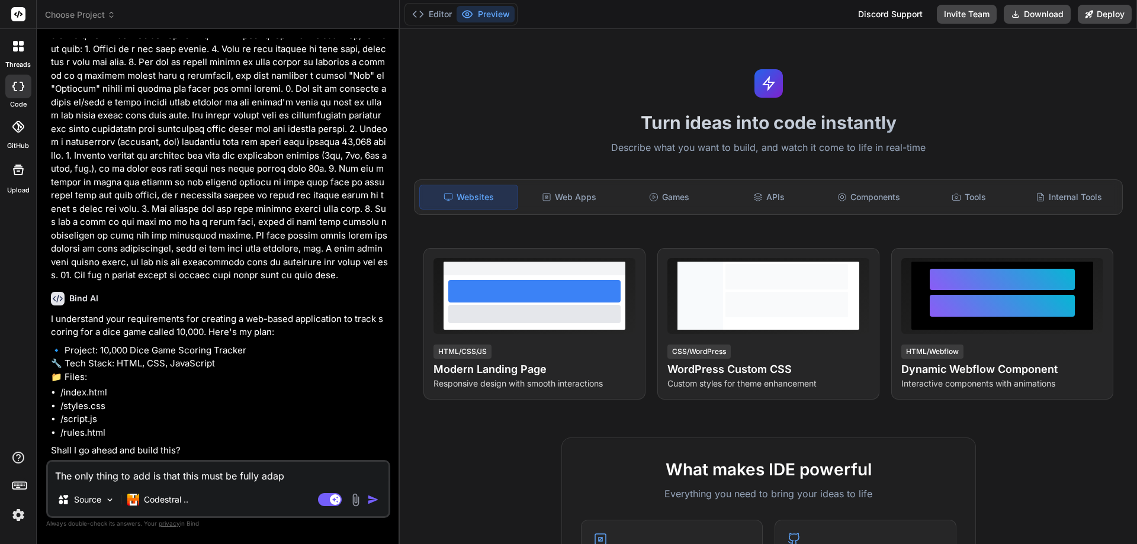
type textarea "The only thing to add is that this must be fully ada"
type textarea "x"
type textarea "The only thing to add is that this must be fully ad"
type textarea "x"
type textarea "The only thing to add is that this must be fully a"
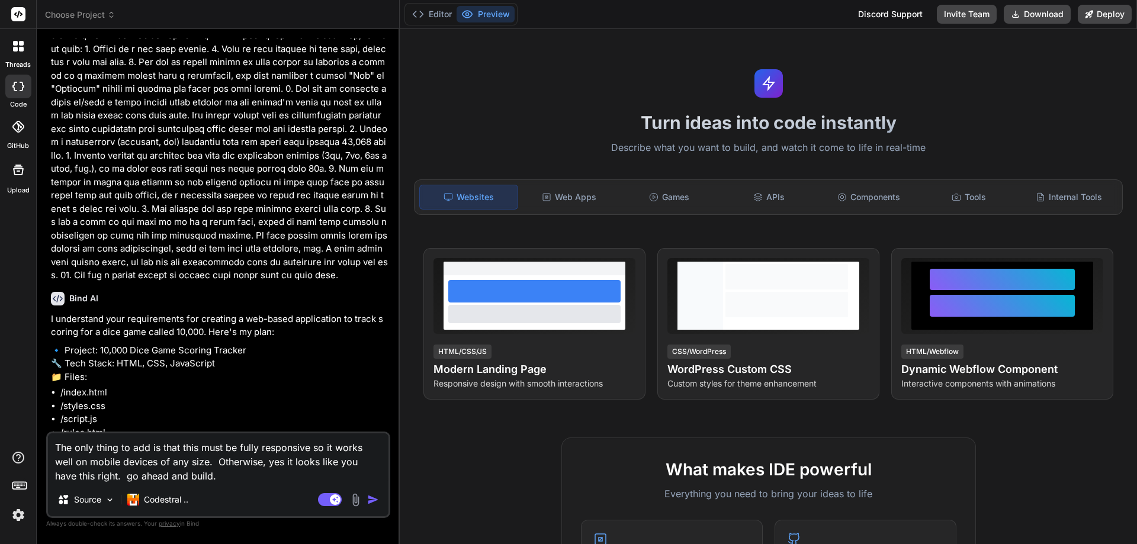
click at [373, 500] on img "button" at bounding box center [373, 500] width 12 height 12
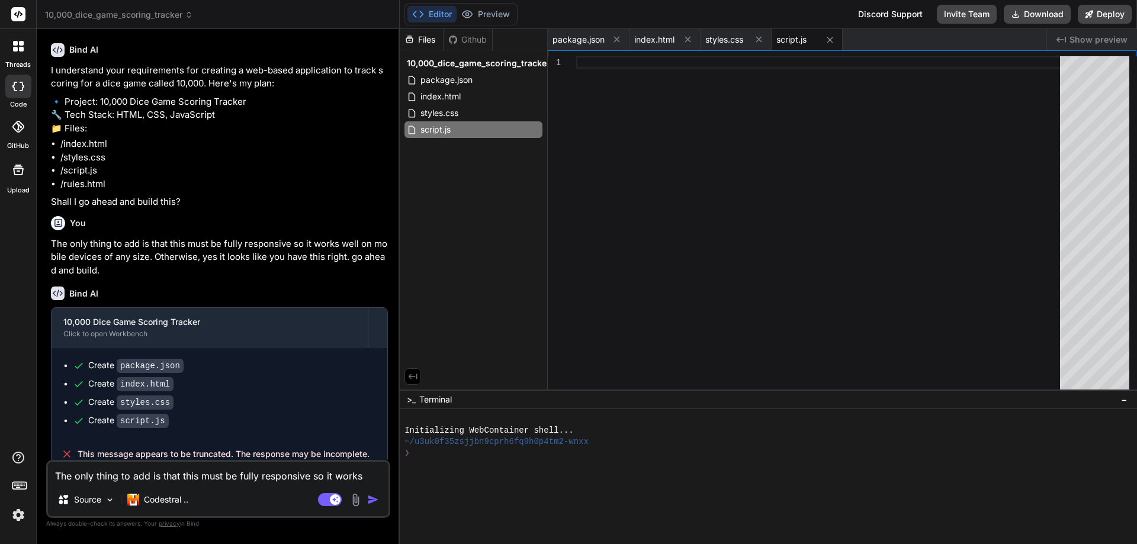
scroll to position [374, 0]
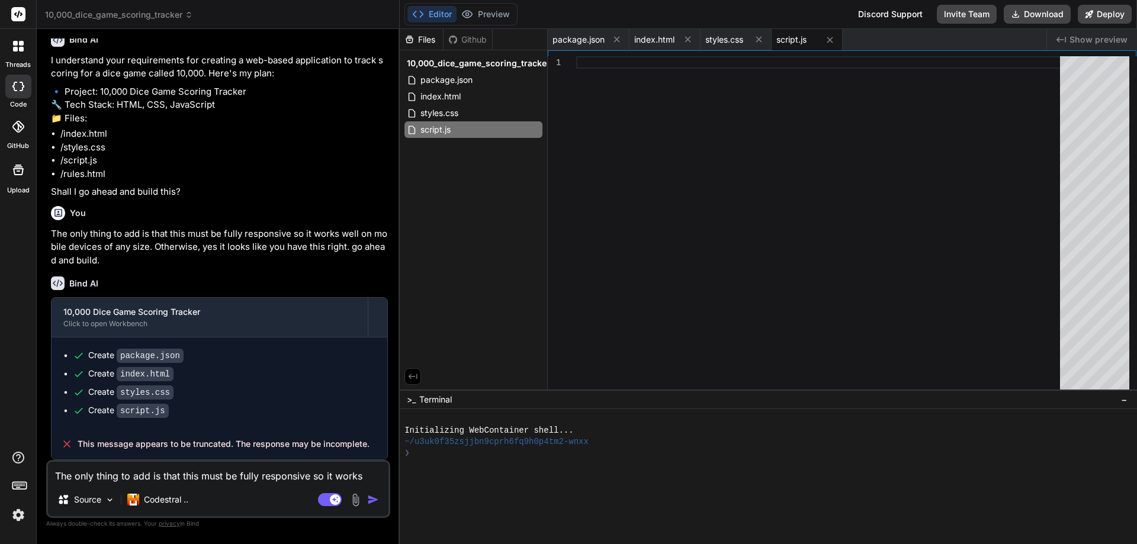
click at [874, 41] on span "Show preview" at bounding box center [1098, 40] width 58 height 12
click at [190, 476] on textarea "The only thing to add is that this must be fully responsive so it works well on…" at bounding box center [218, 472] width 340 height 21
click at [374, 496] on img "button" at bounding box center [373, 500] width 12 height 12
click at [219, 479] on textarea "The only thing to add is that this must be fully responsive so it works well on…" at bounding box center [218, 472] width 340 height 21
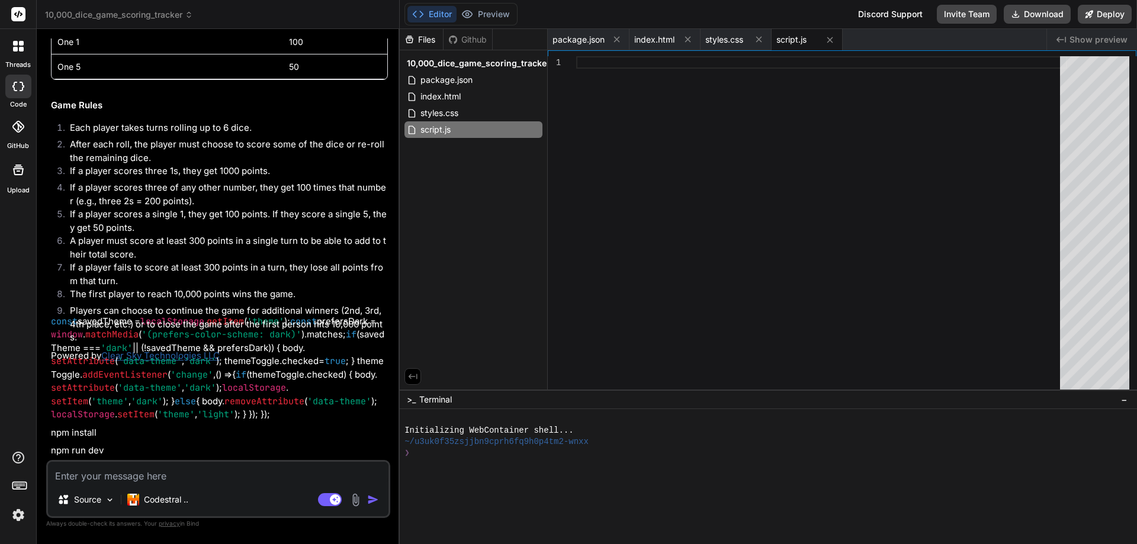
scroll to position [2106, 0]
click at [510, 57] on div "10,000_dice_game_scoring_tracker" at bounding box center [473, 63] width 138 height 17
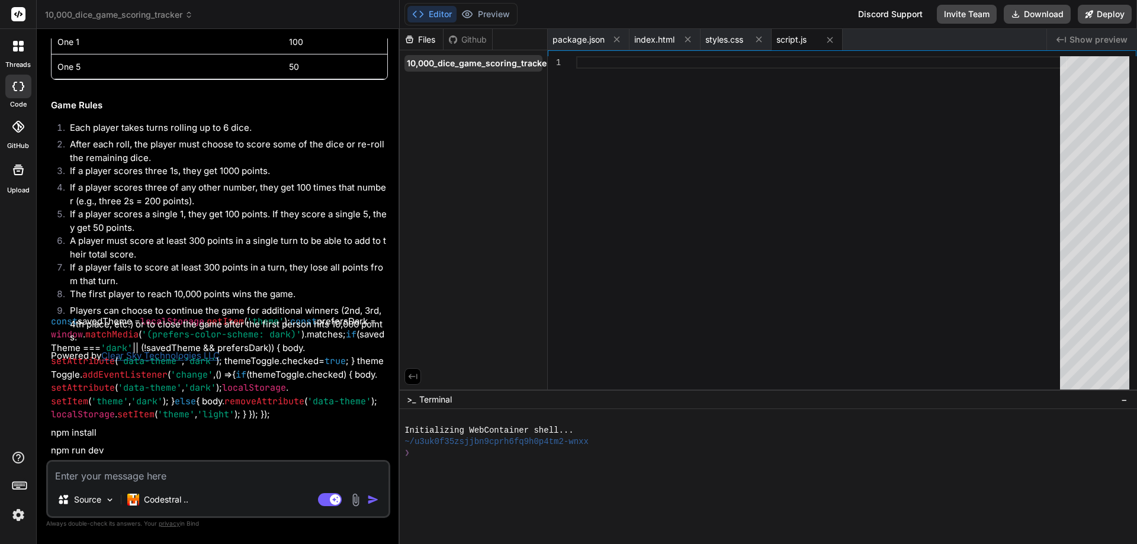
click at [485, 65] on span "10,000_dice_game_scoring_tracker" at bounding box center [478, 63] width 143 height 12
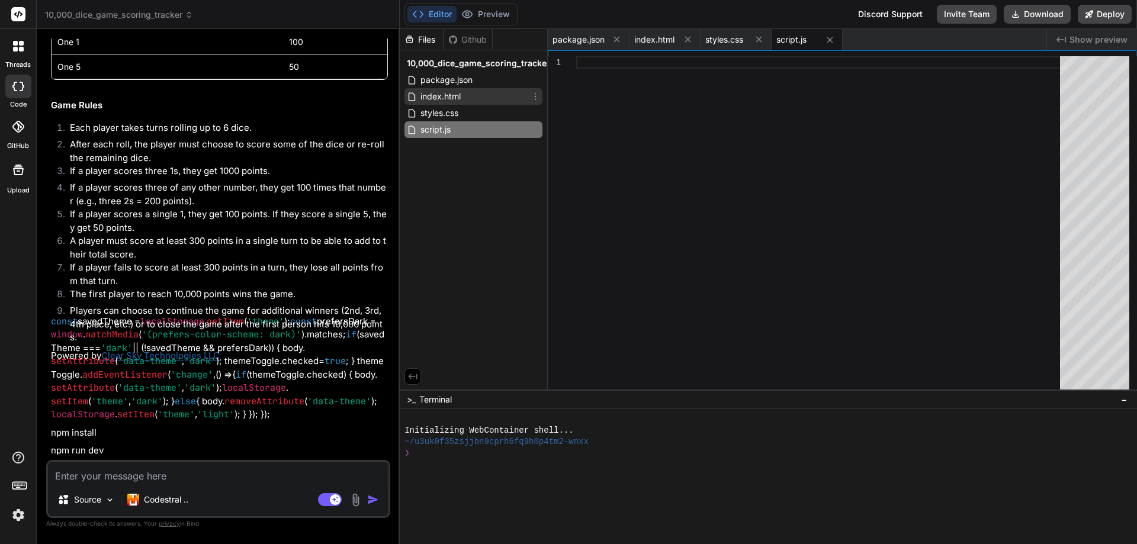
click at [449, 97] on span "index.html" at bounding box center [440, 96] width 43 height 14
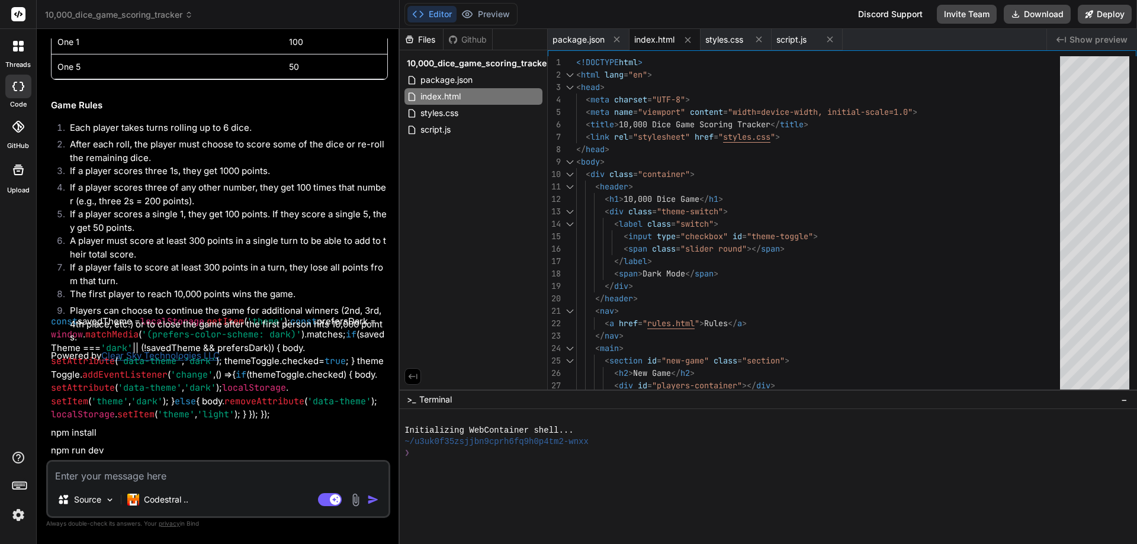
click at [874, 39] on span "Show preview" at bounding box center [1098, 40] width 58 height 12
click at [874, 34] on span "Show preview" at bounding box center [1098, 40] width 58 height 12
click at [874, 14] on button "Deploy" at bounding box center [1105, 14] width 54 height 19
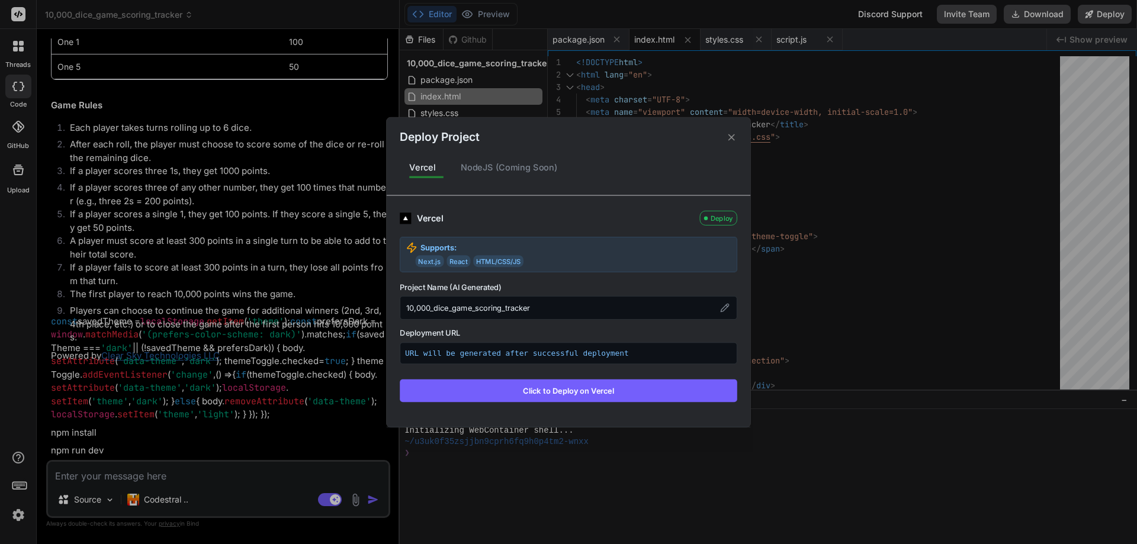
click at [735, 137] on icon at bounding box center [731, 136] width 11 height 11
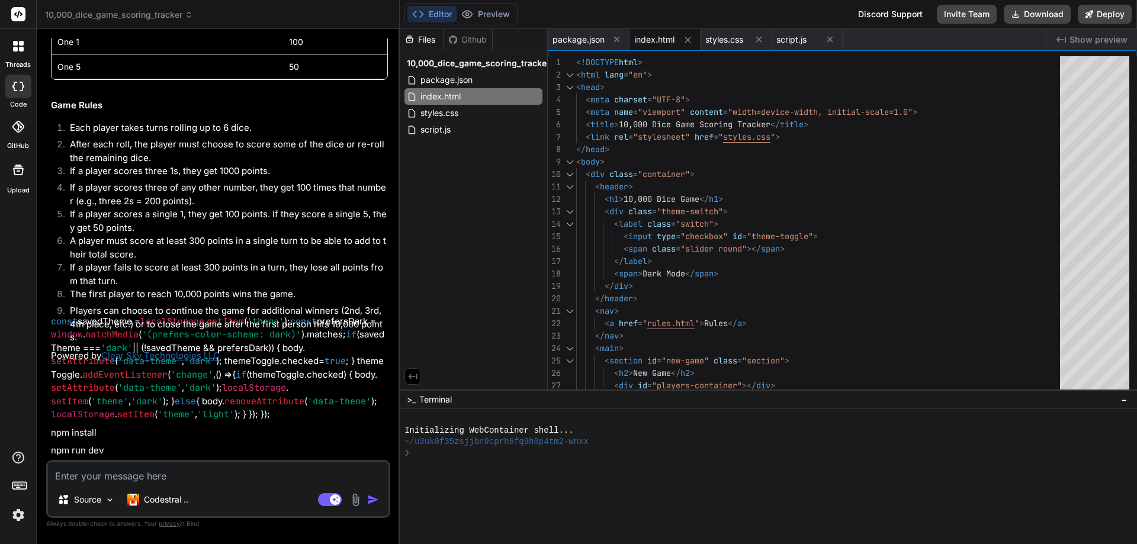
click at [287, 291] on li "The first player to reach 10,000 points wins the game." at bounding box center [223, 296] width 327 height 17
click at [282, 480] on textarea at bounding box center [218, 472] width 340 height 21
click at [22, 47] on icon at bounding box center [21, 49] width 5 height 5
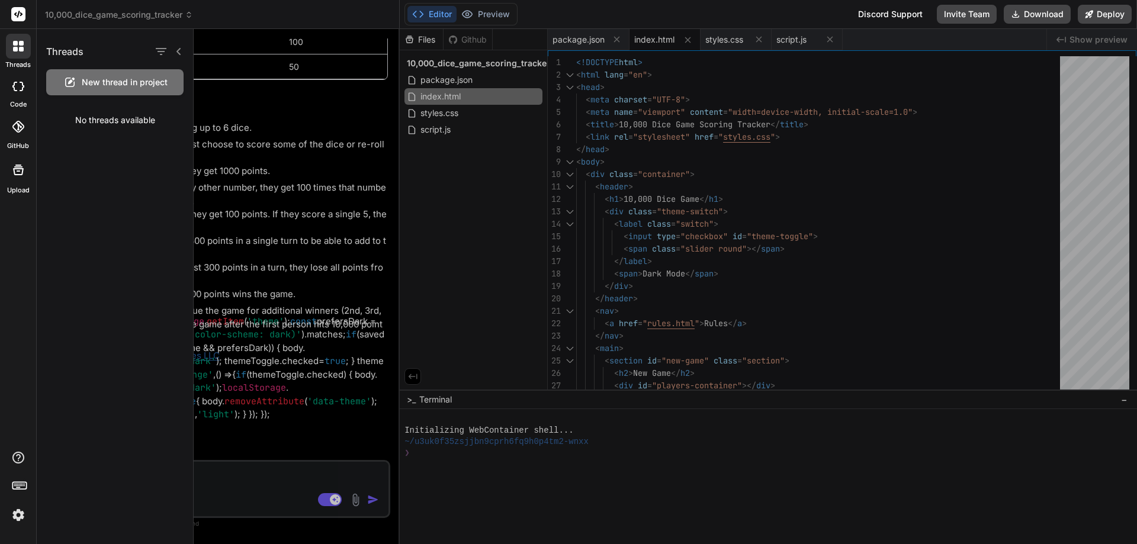
click at [767, 310] on div at bounding box center [665, 286] width 943 height 515
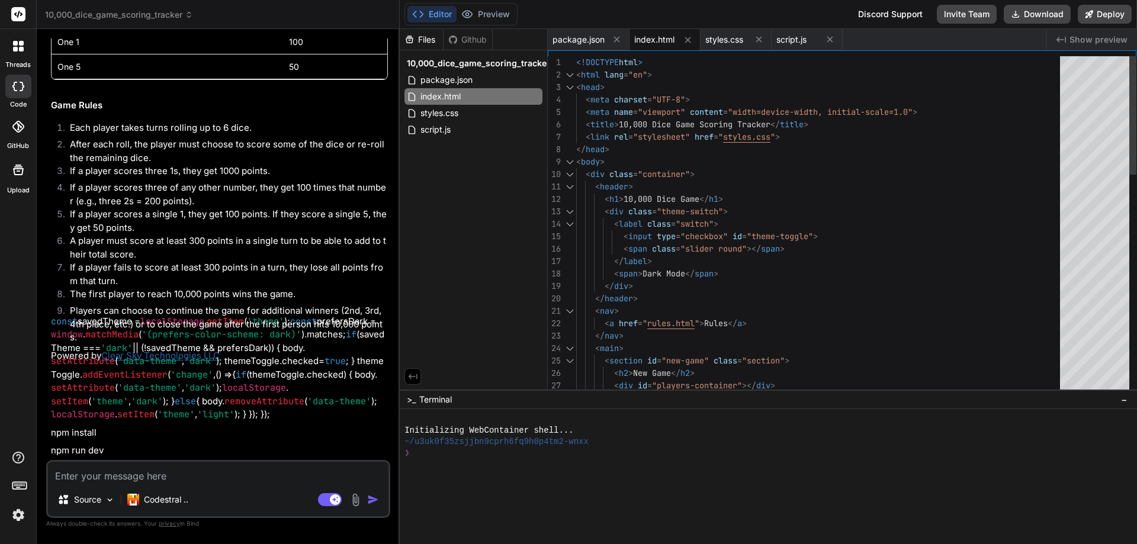
click at [874, 266] on div "<!DOCTYPE html > < html lang = "en" > < head > < meta charset = "UTF-8" > < met…" at bounding box center [821, 541] width 491 height 970
click at [21, 13] on icon at bounding box center [18, 14] width 9 height 7
click at [18, 513] on img at bounding box center [18, 515] width 20 height 20
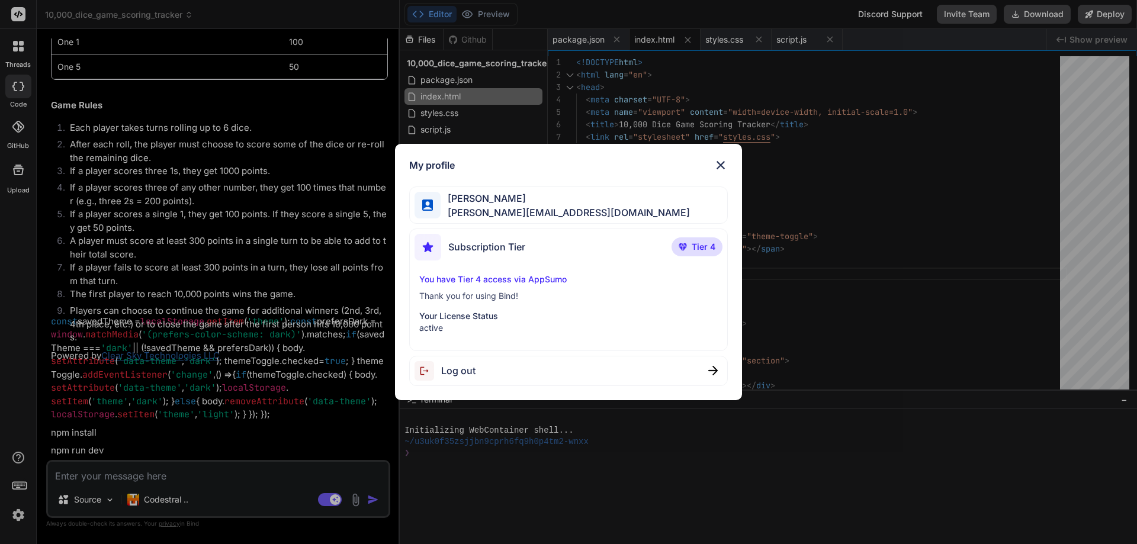
click at [725, 165] on img at bounding box center [721, 165] width 14 height 14
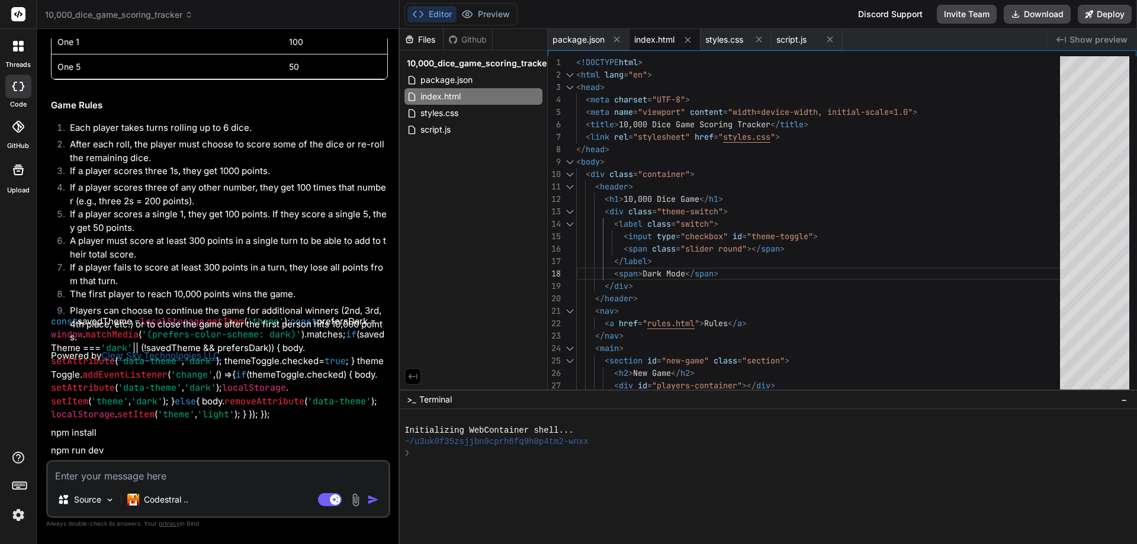
click at [219, 287] on li "If a player fails to score at least 300 points in a turn, they lose all points …" at bounding box center [223, 274] width 327 height 27
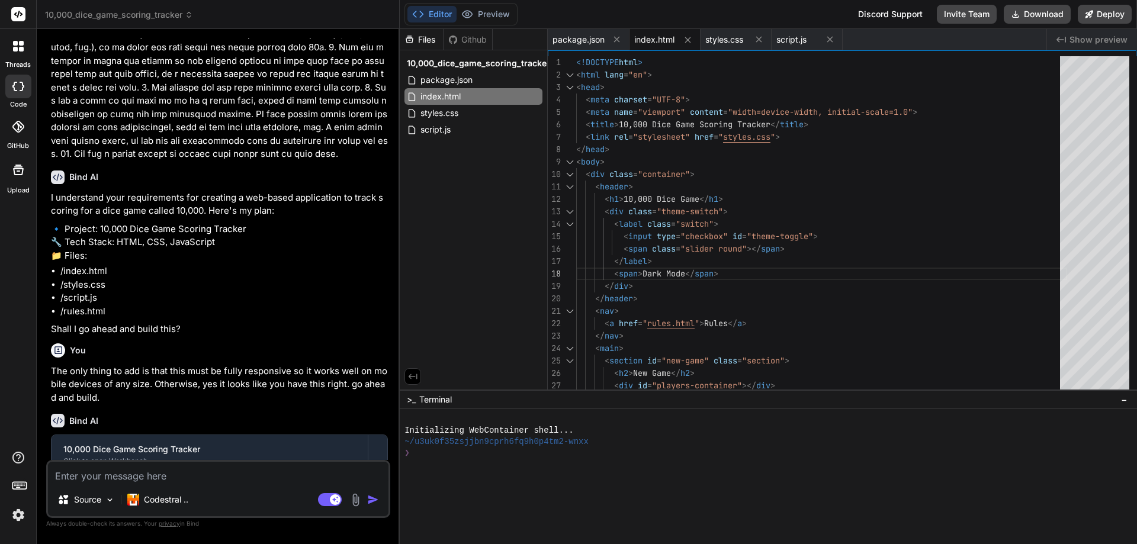
scroll to position [592, 0]
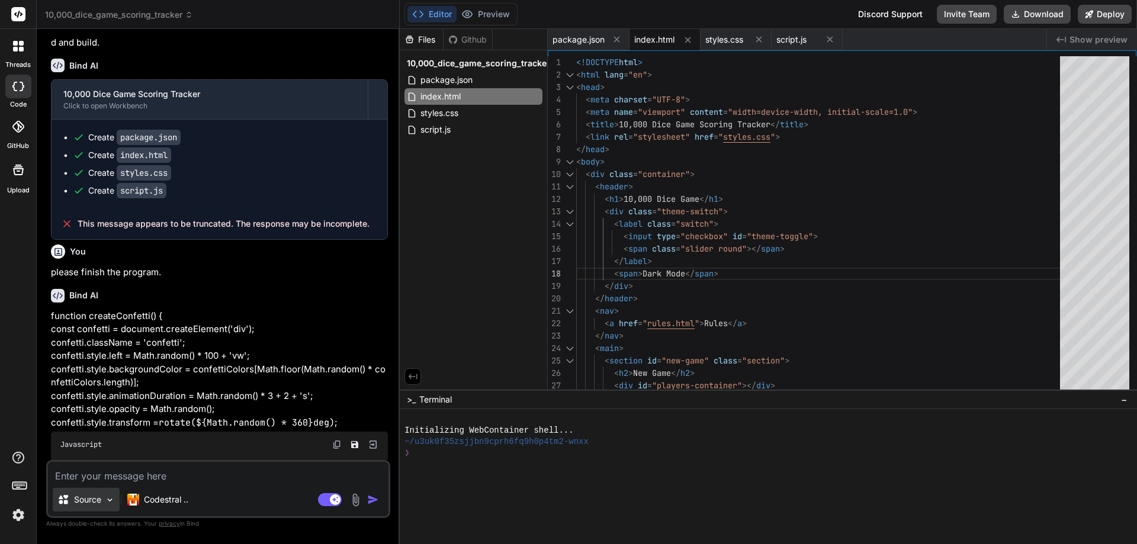
click at [107, 499] on img at bounding box center [110, 500] width 10 height 10
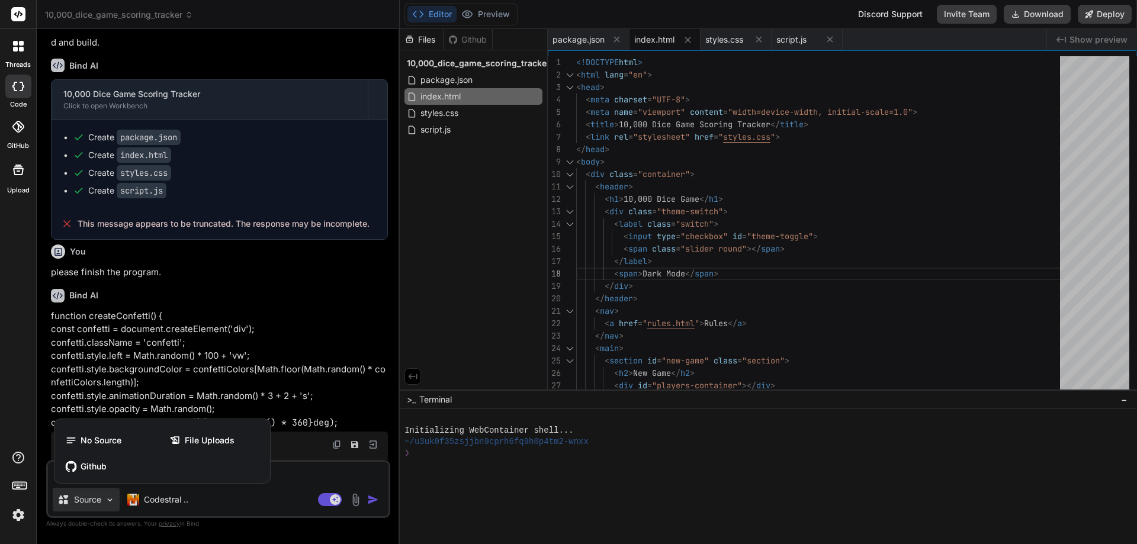
click at [107, 500] on div at bounding box center [568, 272] width 1137 height 544
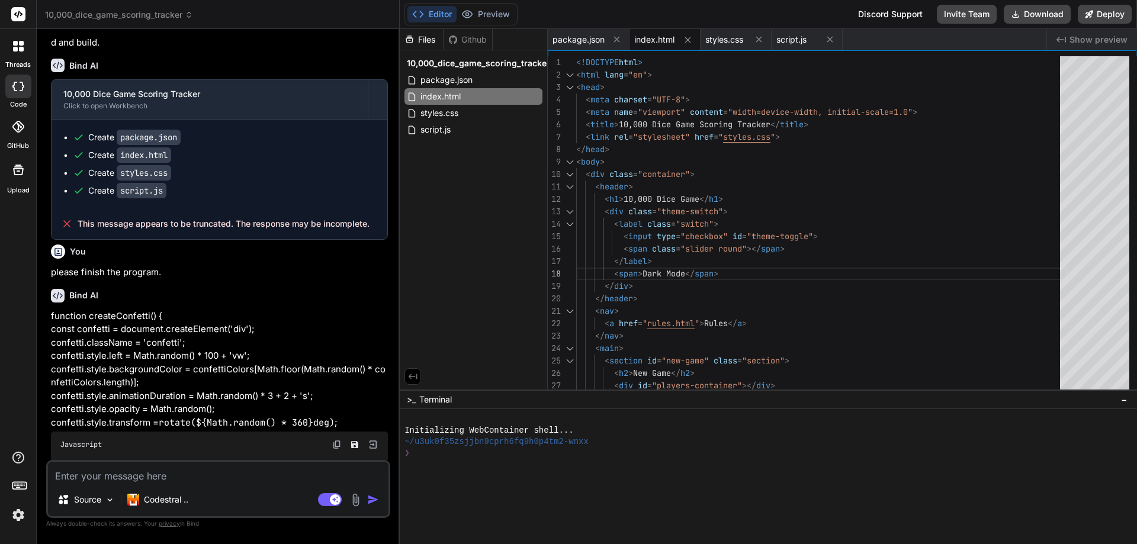
click at [17, 14] on rect at bounding box center [18, 14] width 14 height 14
click at [160, 16] on span "10,000_dice_game_scoring_tracker" at bounding box center [119, 15] width 148 height 12
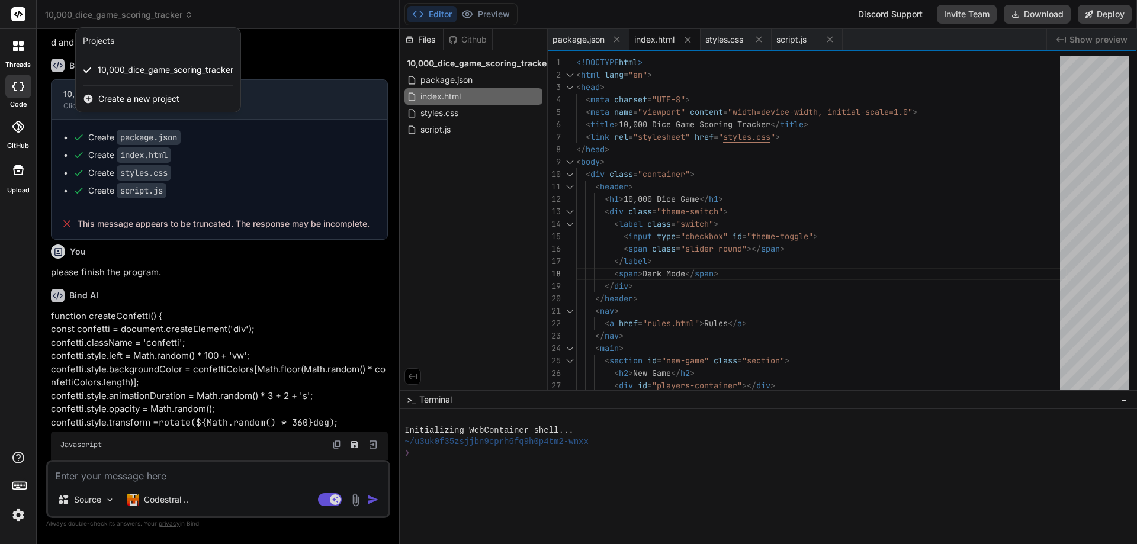
click at [129, 98] on span "Create a new project" at bounding box center [138, 99] width 81 height 12
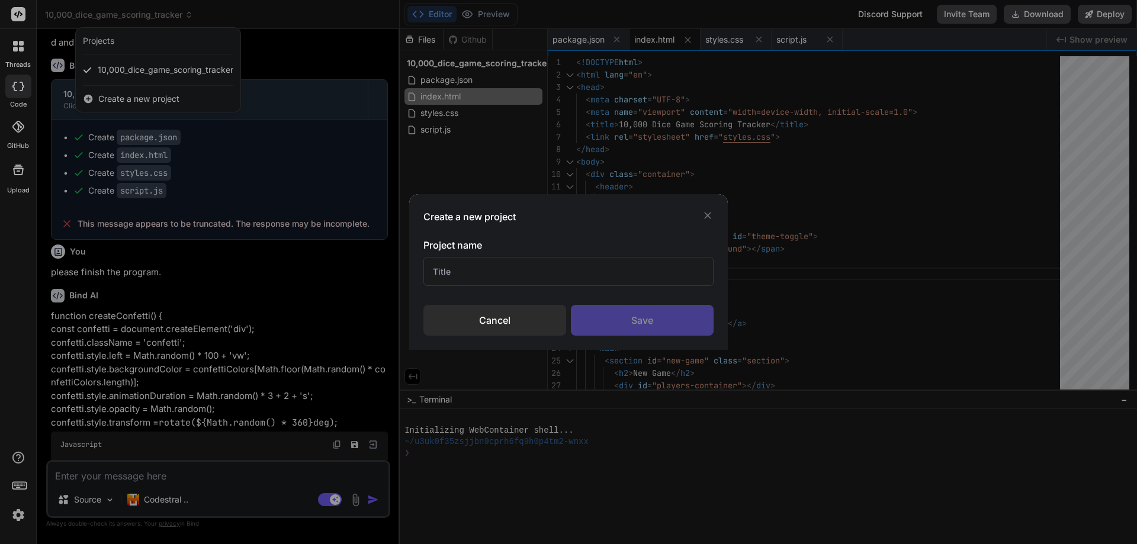
click at [540, 277] on input "text" at bounding box center [568, 271] width 290 height 29
click at [676, 325] on div "Save" at bounding box center [642, 320] width 143 height 31
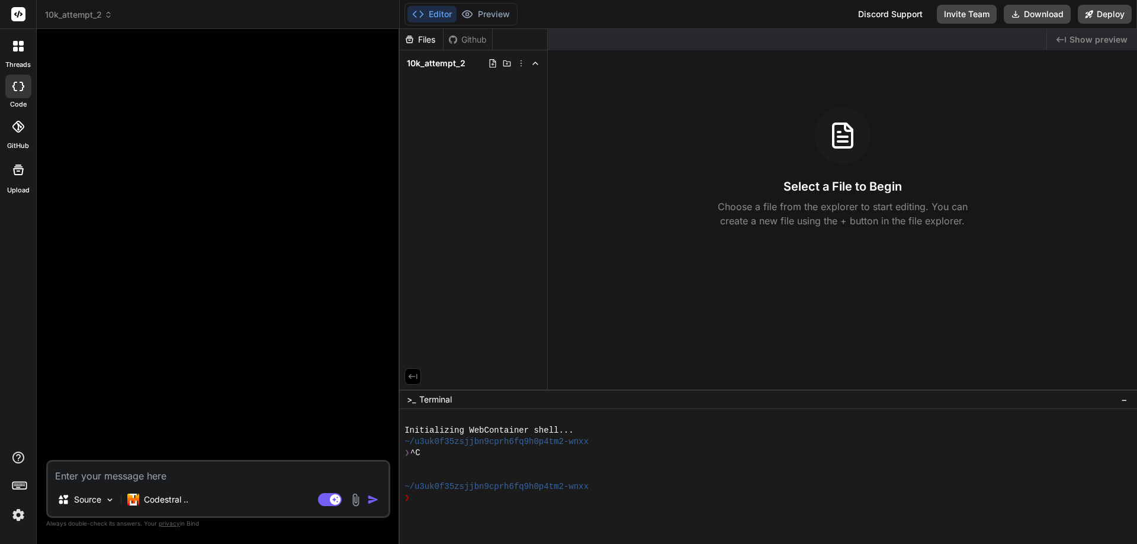
click at [200, 367] on div at bounding box center [220, 249] width 342 height 422
click at [186, 497] on p "Codestral .." at bounding box center [166, 500] width 44 height 12
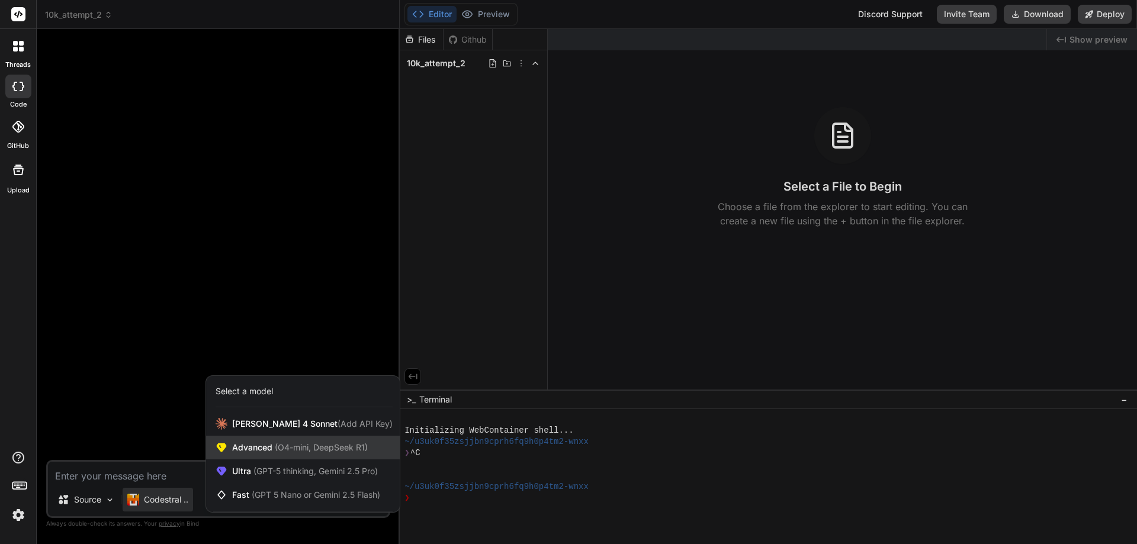
click at [352, 453] on span "Advanced (O4-mini, DeepSeek R1)" at bounding box center [300, 448] width 136 height 12
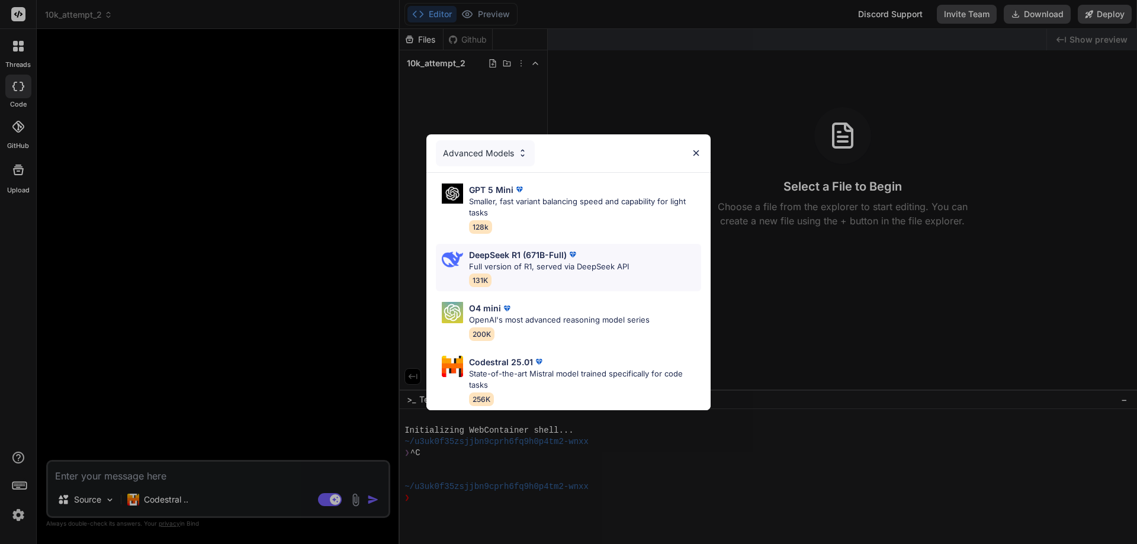
click at [535, 261] on p "Full version of R1, served via DeepSeek API" at bounding box center [549, 267] width 160 height 12
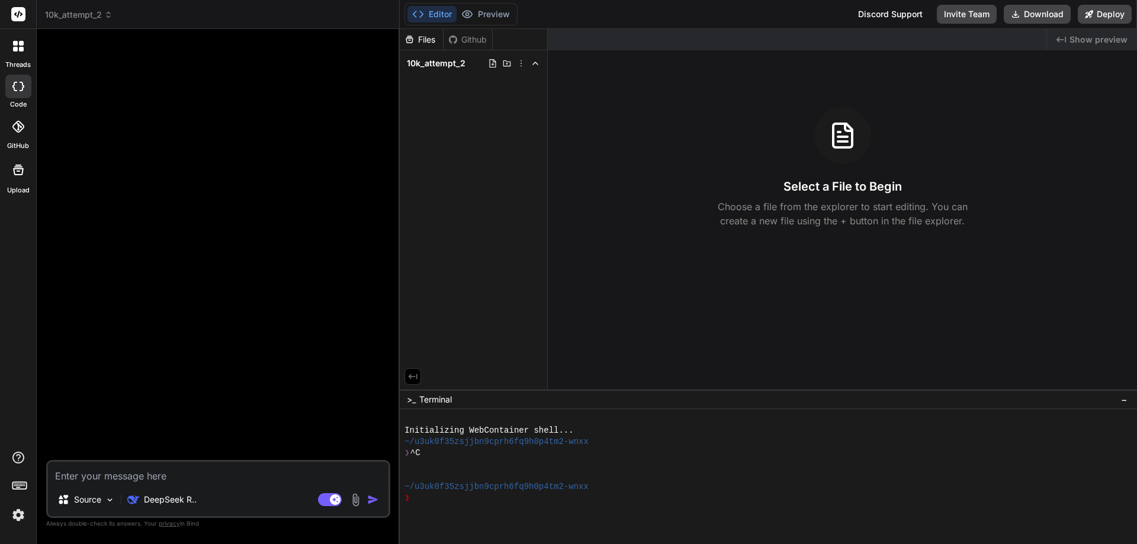
click at [146, 477] on textarea at bounding box center [218, 472] width 340 height 21
paste textarea "Create a web application for keeping track of scoring for a dice game called 10…"
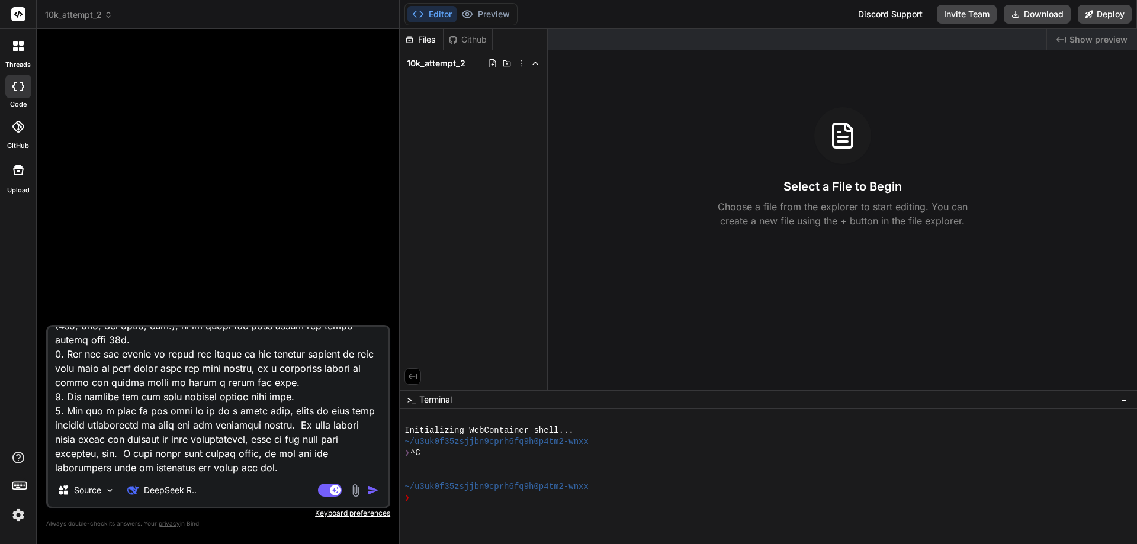
click at [374, 493] on img "button" at bounding box center [373, 490] width 12 height 12
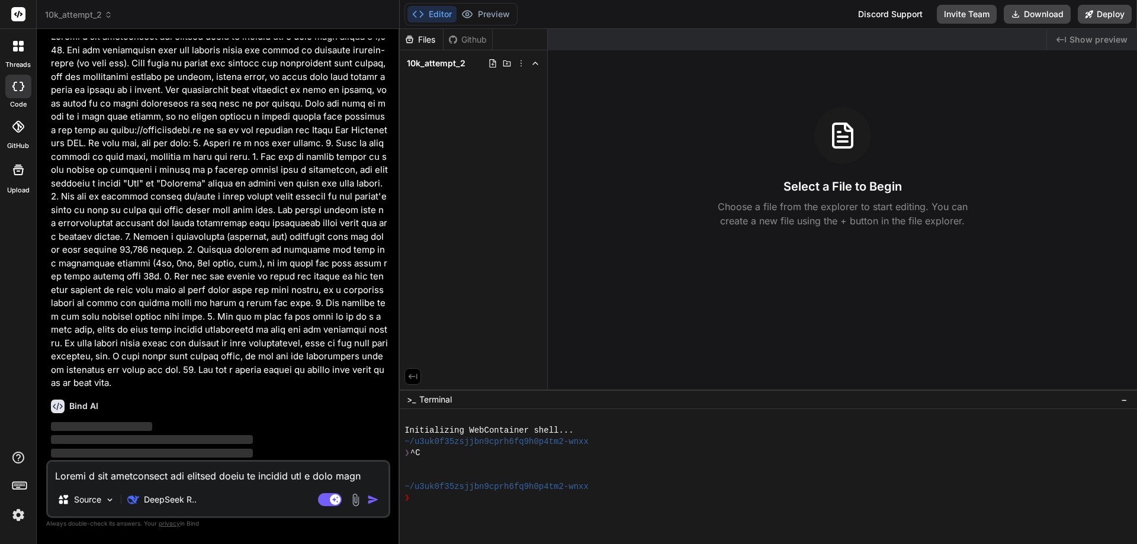
scroll to position [4, 0]
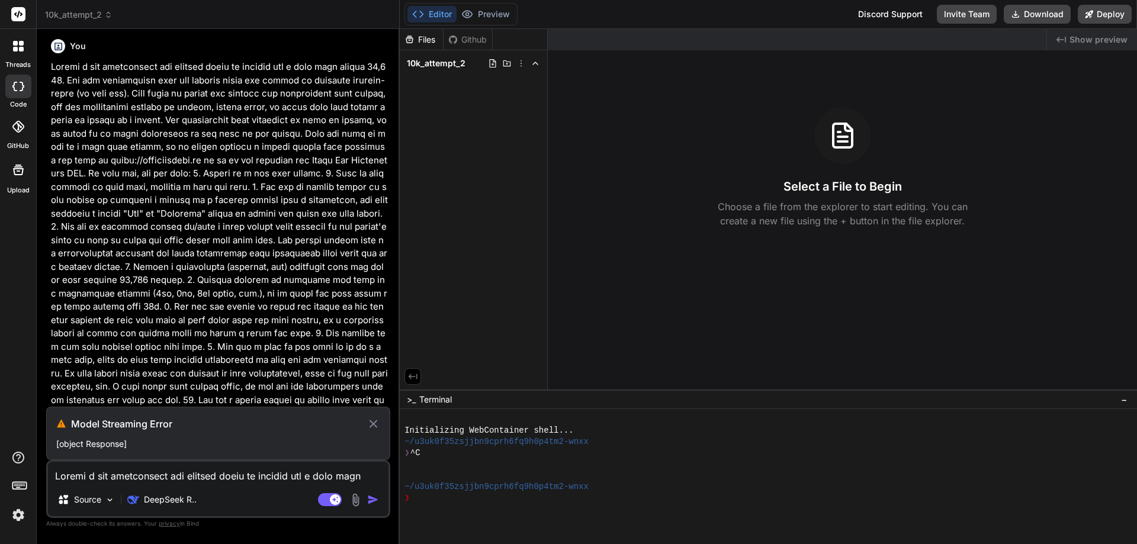
click at [374, 426] on icon at bounding box center [374, 424] width 14 height 14
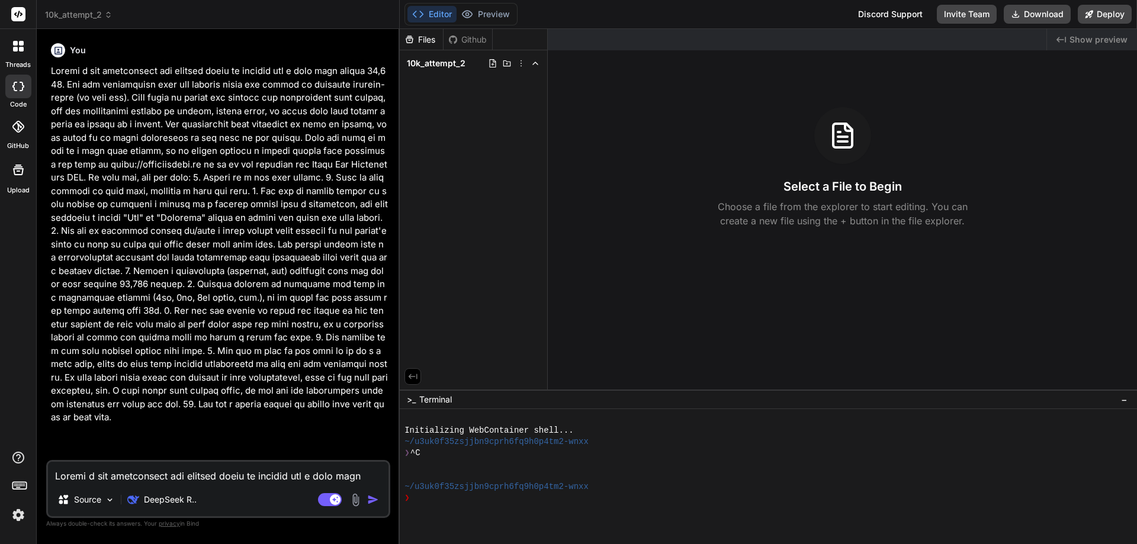
click at [369, 499] on img "button" at bounding box center [373, 500] width 12 height 12
click at [177, 505] on p "DeepSeek R.." at bounding box center [170, 500] width 53 height 12
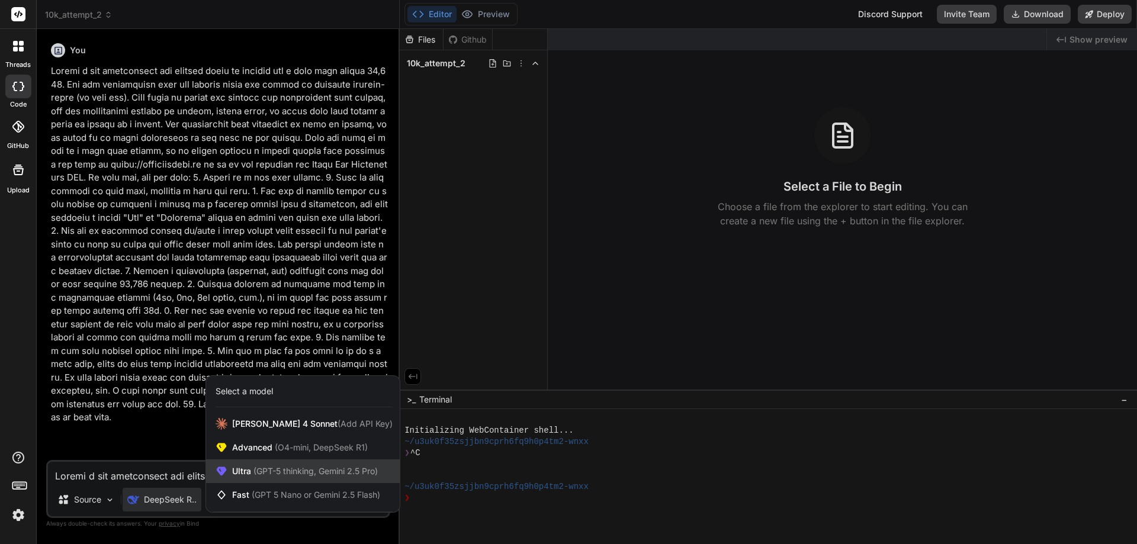
click at [319, 474] on span "(GPT-5 thinking, Gemini 2.5 Pro)" at bounding box center [314, 471] width 127 height 10
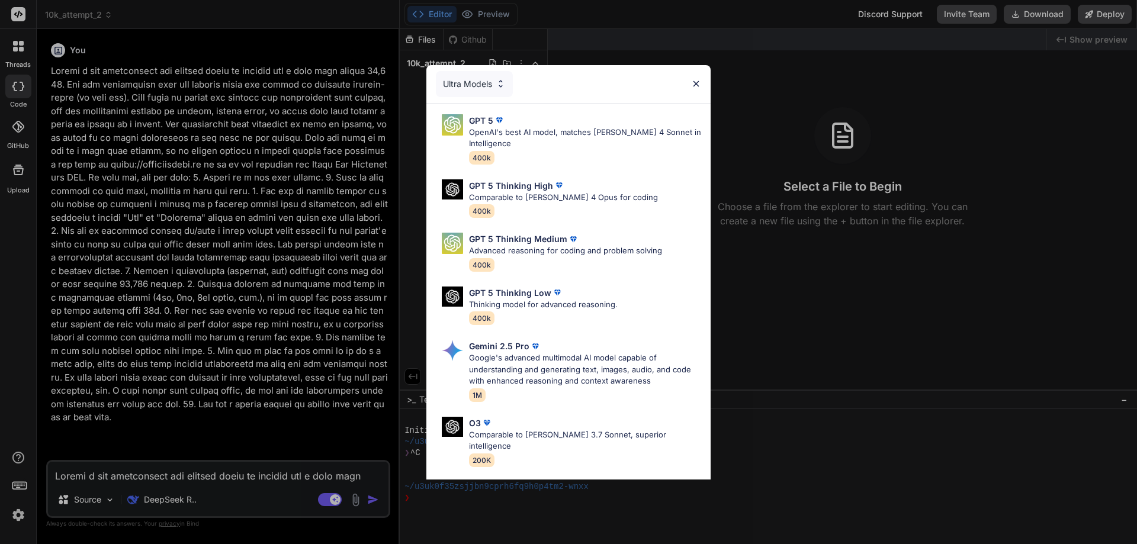
click at [697, 87] on img at bounding box center [696, 84] width 10 height 10
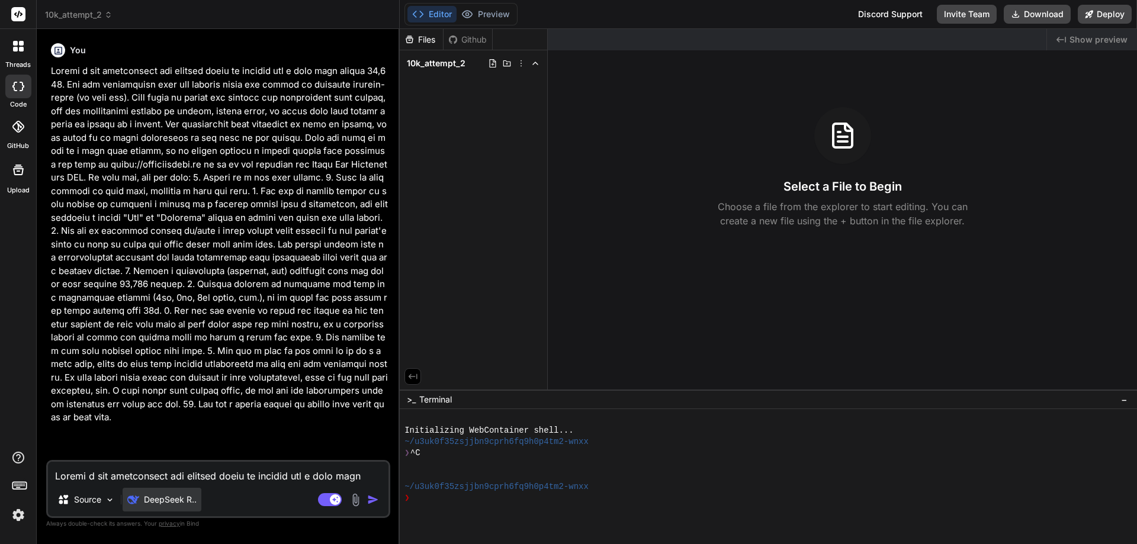
click at [192, 502] on p "DeepSeek R.." at bounding box center [170, 500] width 53 height 12
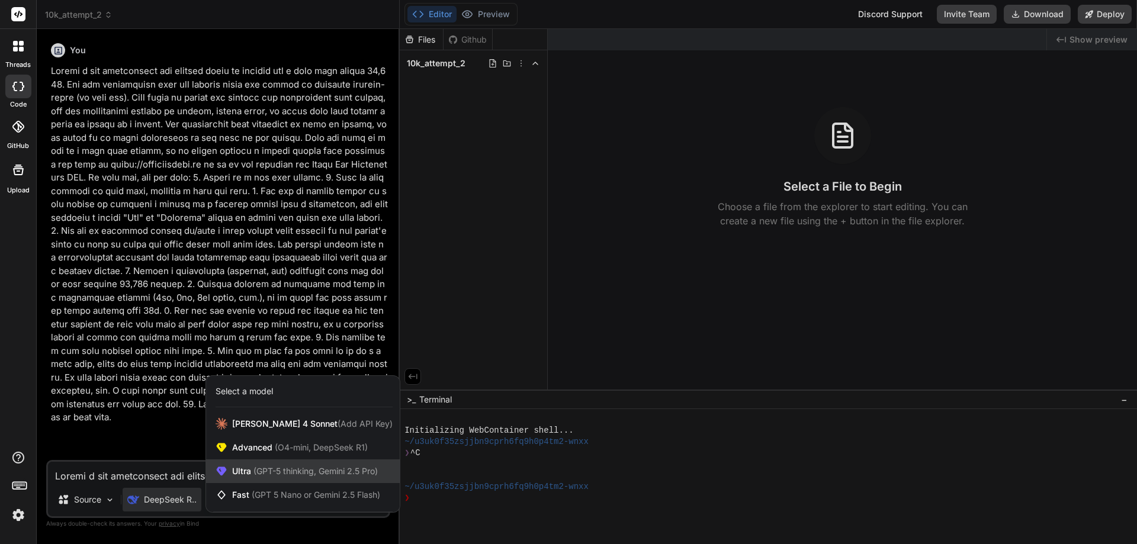
click at [356, 467] on span "(GPT-5 thinking, Gemini 2.5 Pro)" at bounding box center [314, 471] width 127 height 10
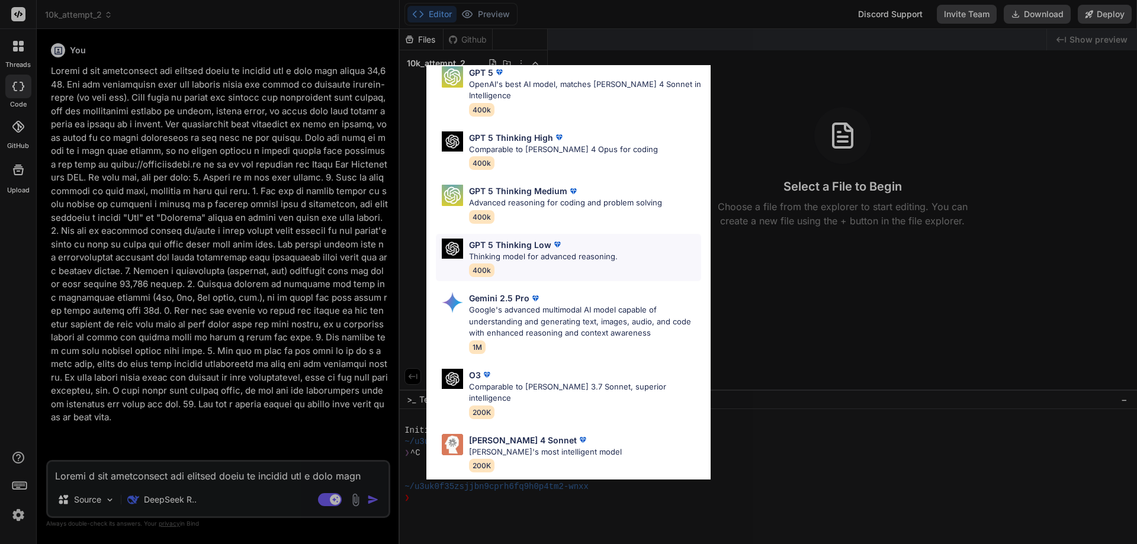
scroll to position [96, 0]
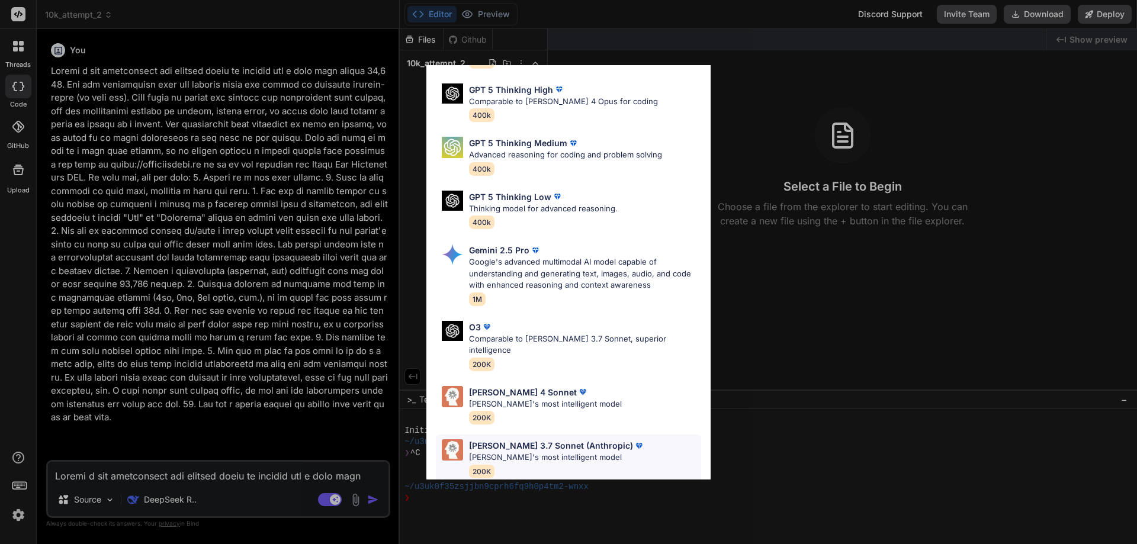
click at [523, 452] on p "[PERSON_NAME]'s most intelligent model" at bounding box center [557, 458] width 176 height 12
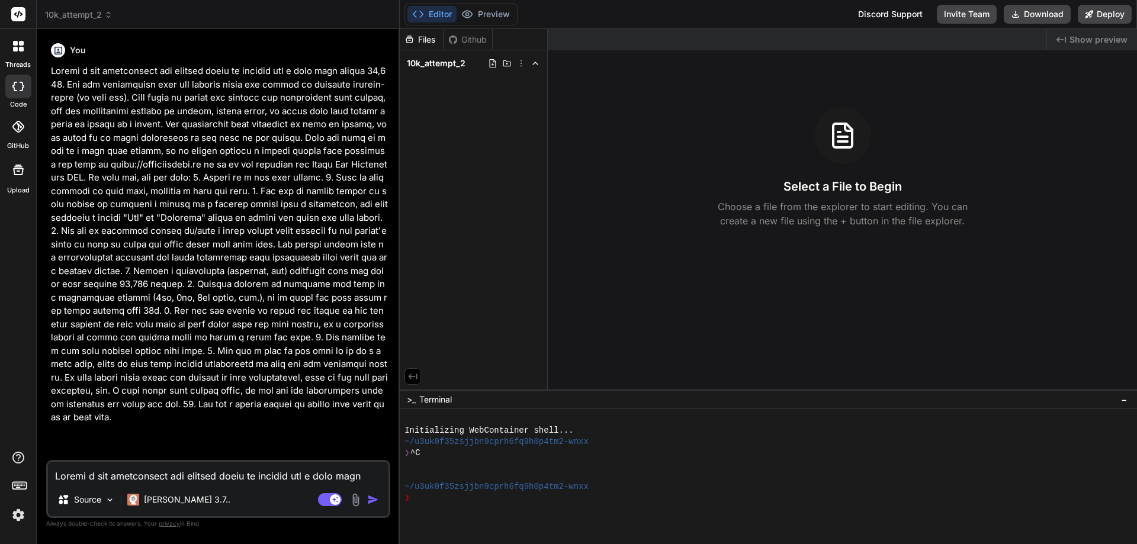
click at [195, 477] on textarea at bounding box center [218, 472] width 340 height 21
paste textarea
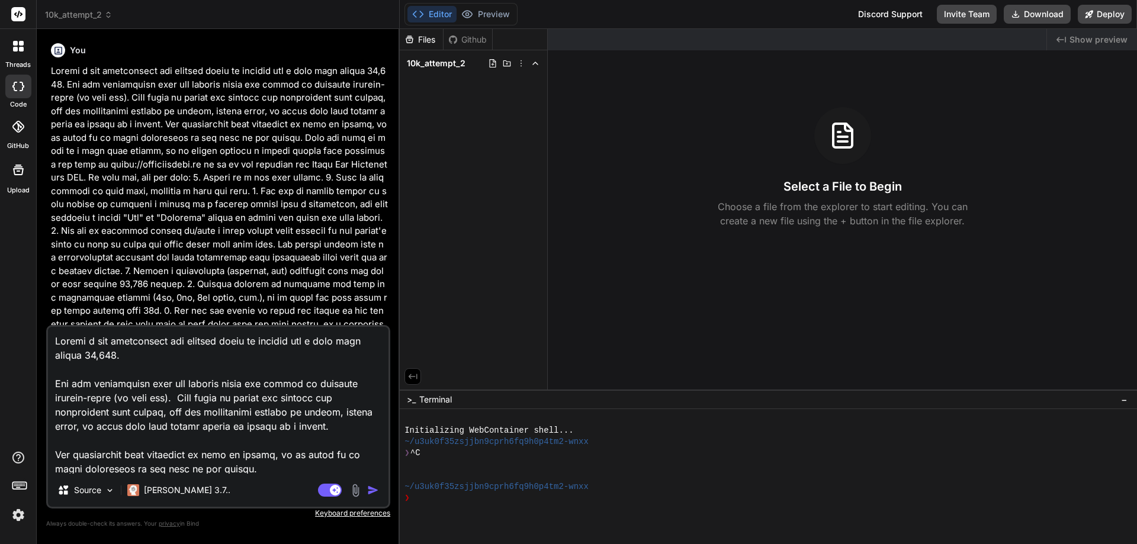
scroll to position [428, 0]
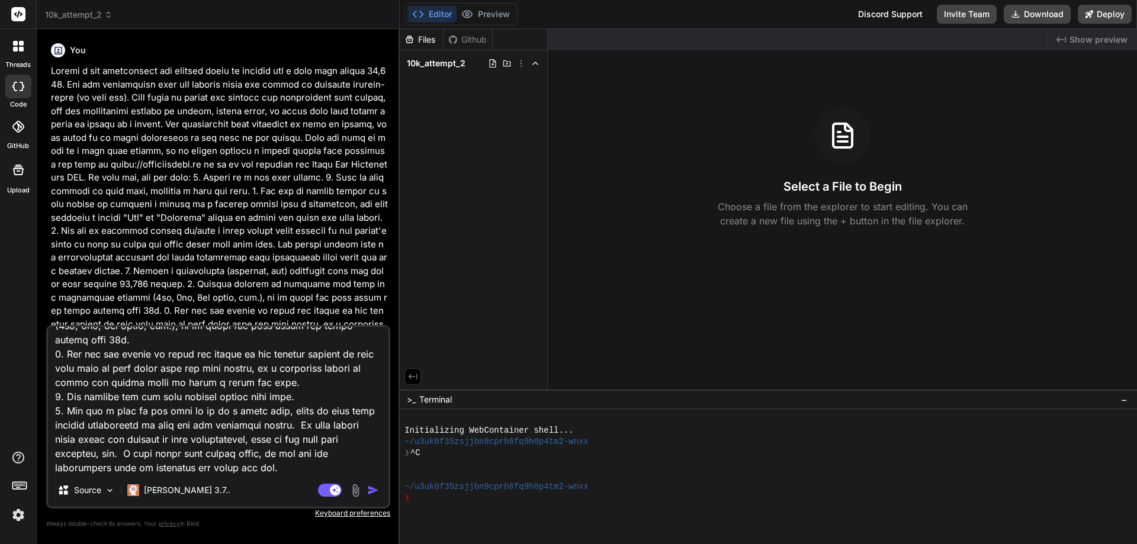
click at [374, 493] on img "button" at bounding box center [373, 490] width 12 height 12
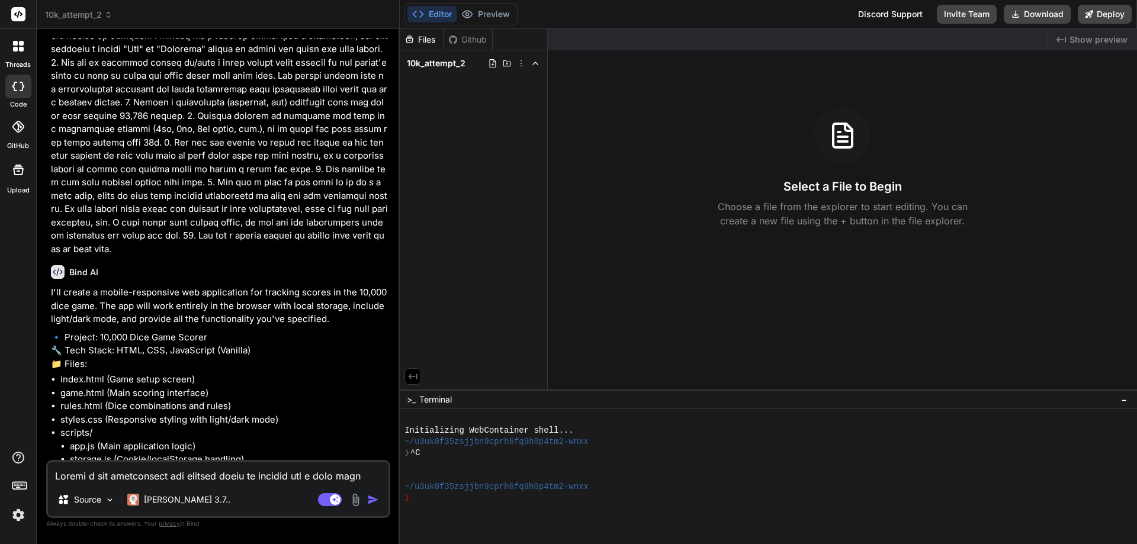
scroll to position [568, 0]
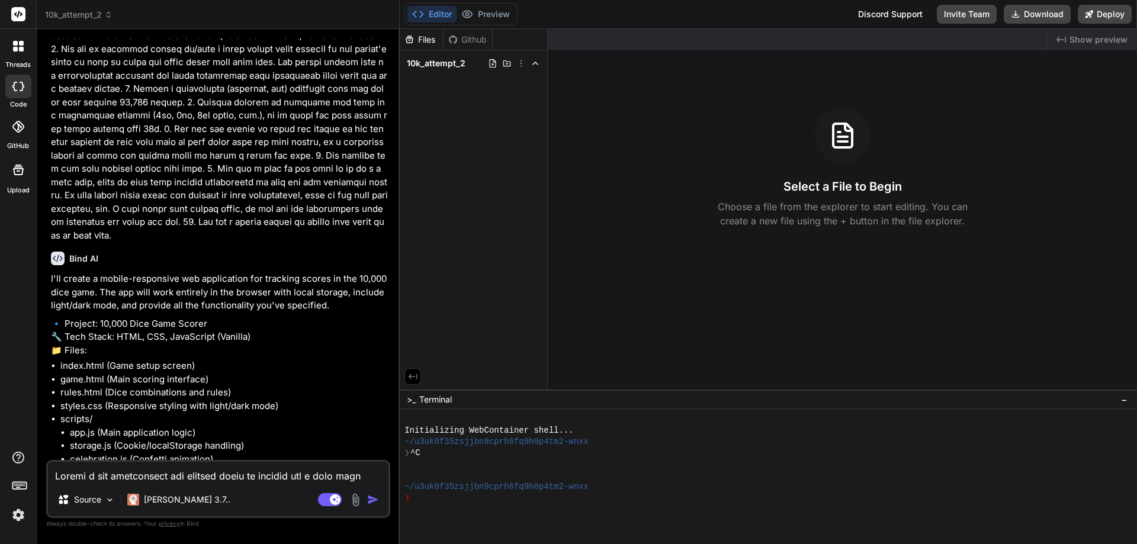
click at [191, 469] on textarea at bounding box center [218, 472] width 340 height 21
click at [371, 500] on img "button" at bounding box center [373, 500] width 12 height 12
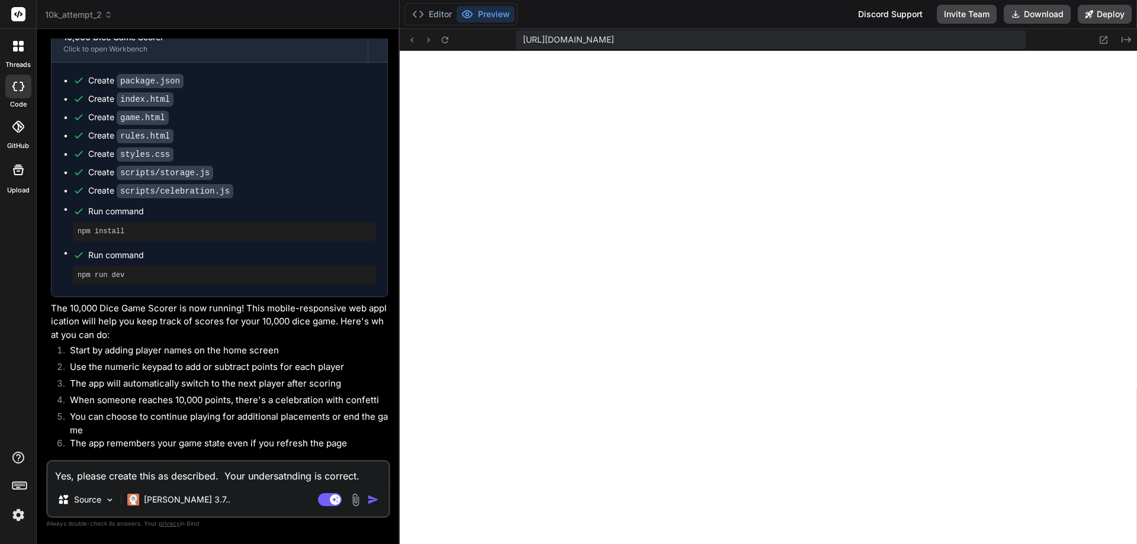
scroll to position [1118, 0]
click at [246, 473] on textarea "Yes, please create this as described. Your undersatnding is correct." at bounding box center [218, 472] width 340 height 21
click at [195, 474] on textarea "Yes, please create this as described. Your undersatnding is correct." at bounding box center [218, 472] width 340 height 21
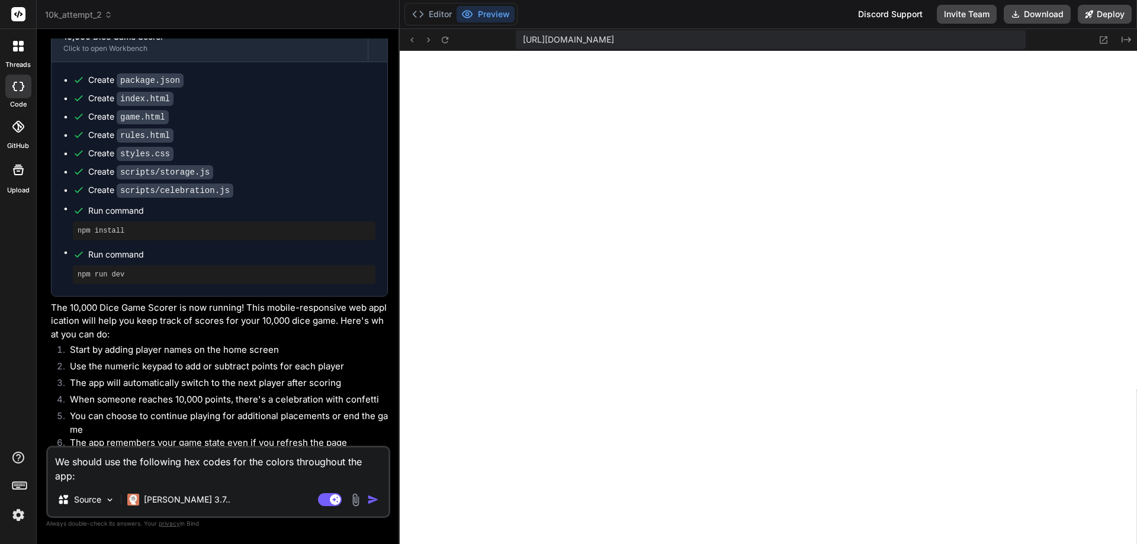
paste textarea "77b5fe-0156b7-03254e-fde74c-fffbfe-c9c7ca-7c7287"
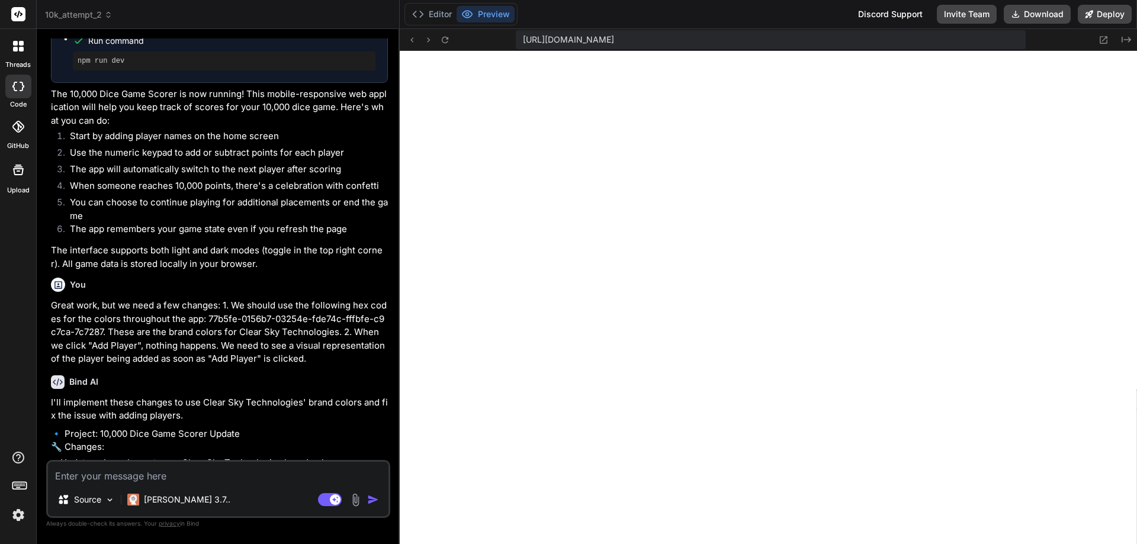
scroll to position [1348, 0]
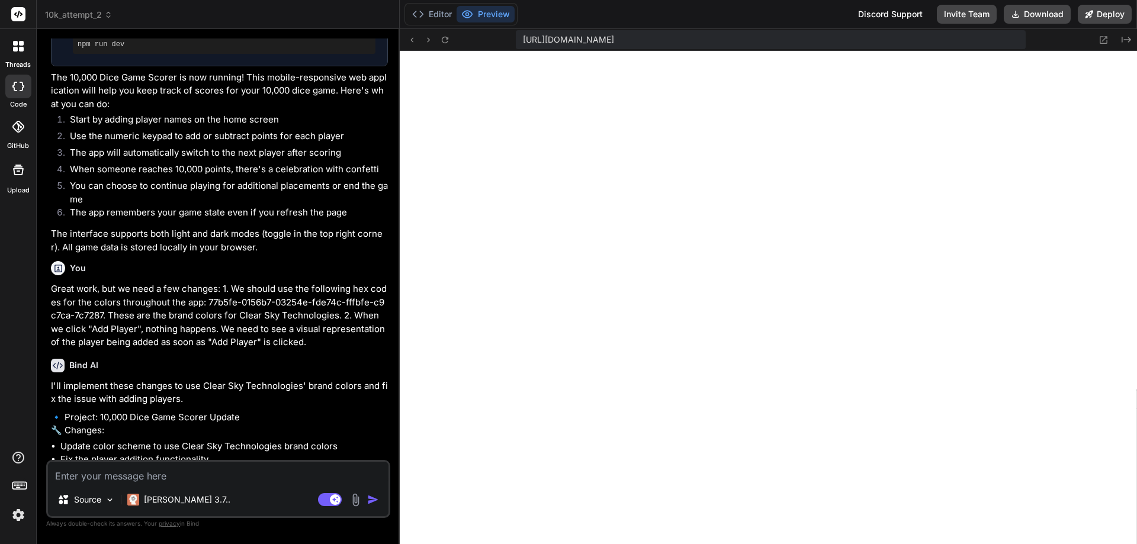
click at [236, 480] on textarea at bounding box center [218, 472] width 340 height 21
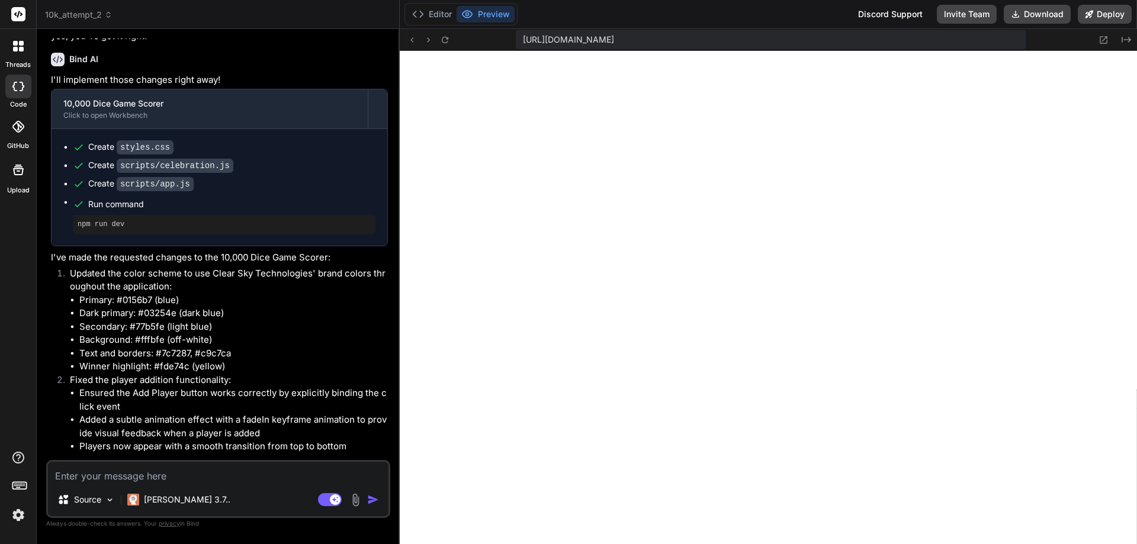
scroll to position [1832, 0]
